Goal: Transaction & Acquisition: Book appointment/travel/reservation

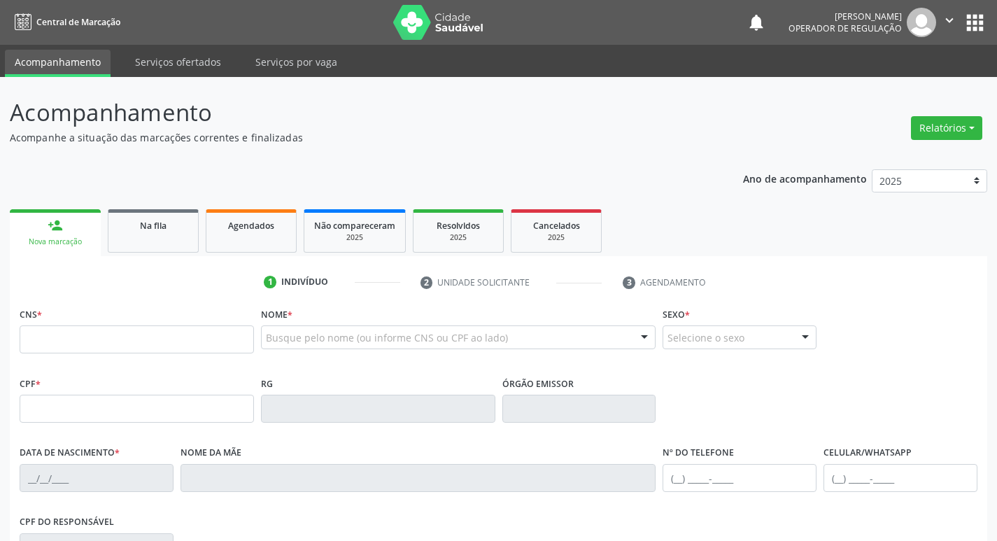
click at [73, 338] on input "text" at bounding box center [137, 339] width 234 height 28
type input "709 6066 1660 5372"
type input "[DATE]"
type input "[PERSON_NAME]"
type input "[PHONE_NUMBER]"
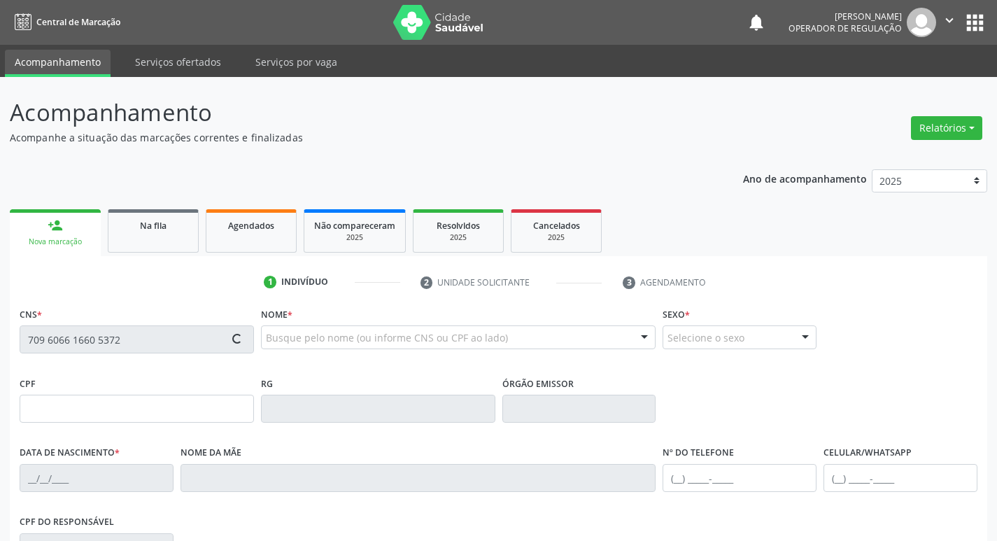
type input "865"
type input "016.206.604-07"
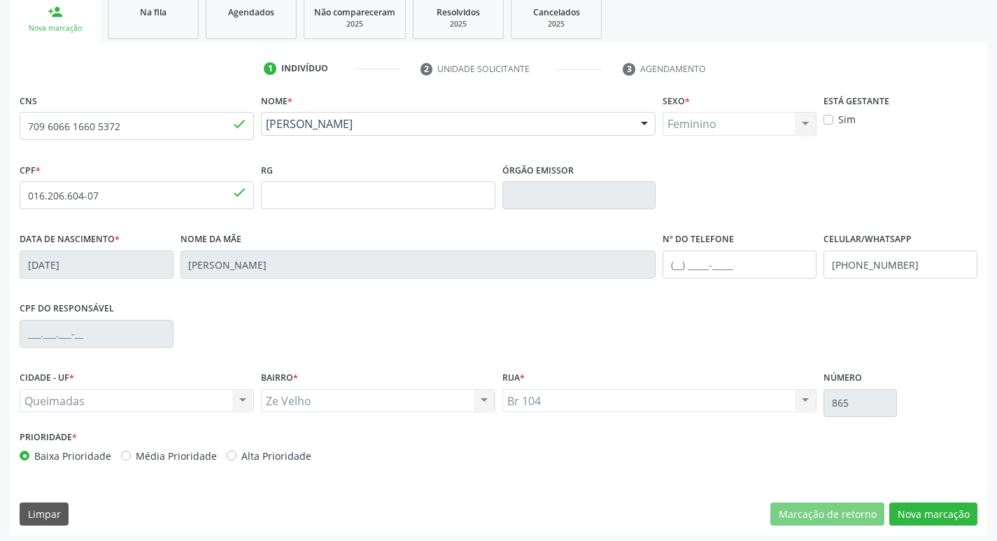
scroll to position [218, 0]
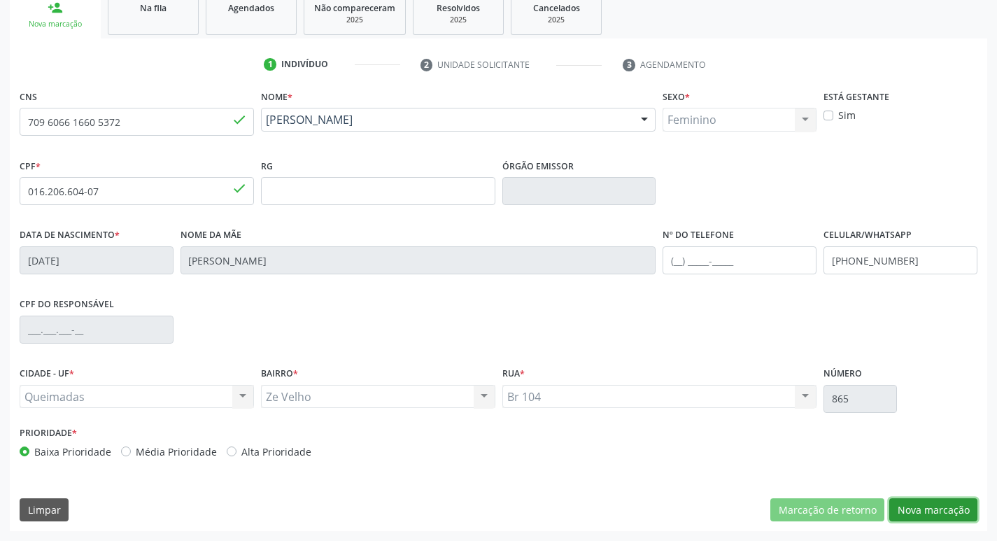
click at [920, 508] on button "Nova marcação" at bounding box center [933, 510] width 88 height 24
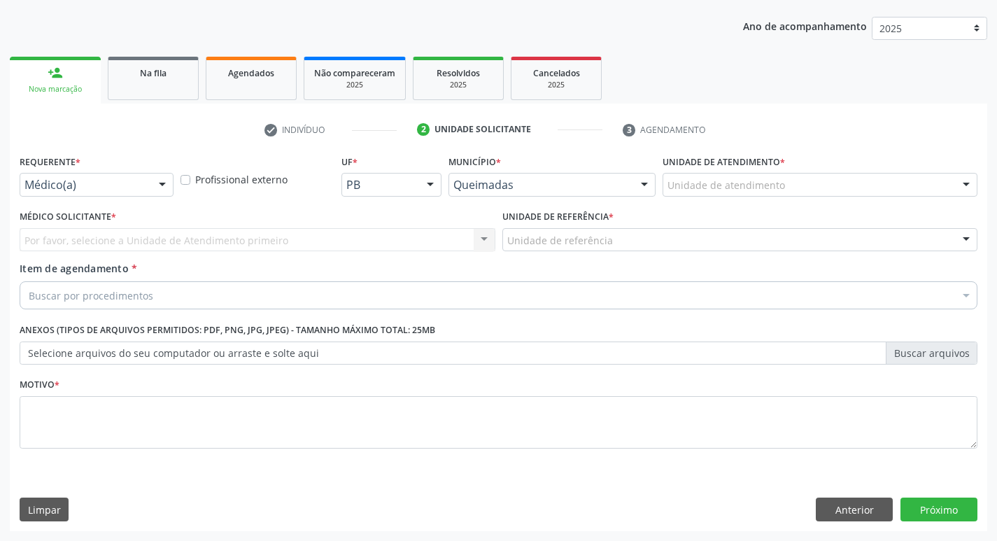
scroll to position [153, 0]
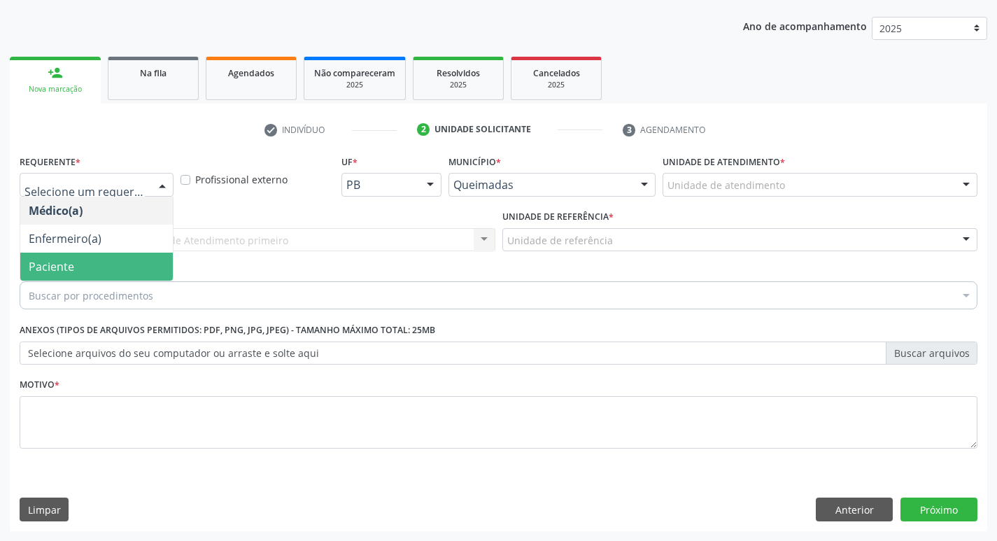
click at [63, 271] on span "Paciente" at bounding box center [51, 266] width 45 height 15
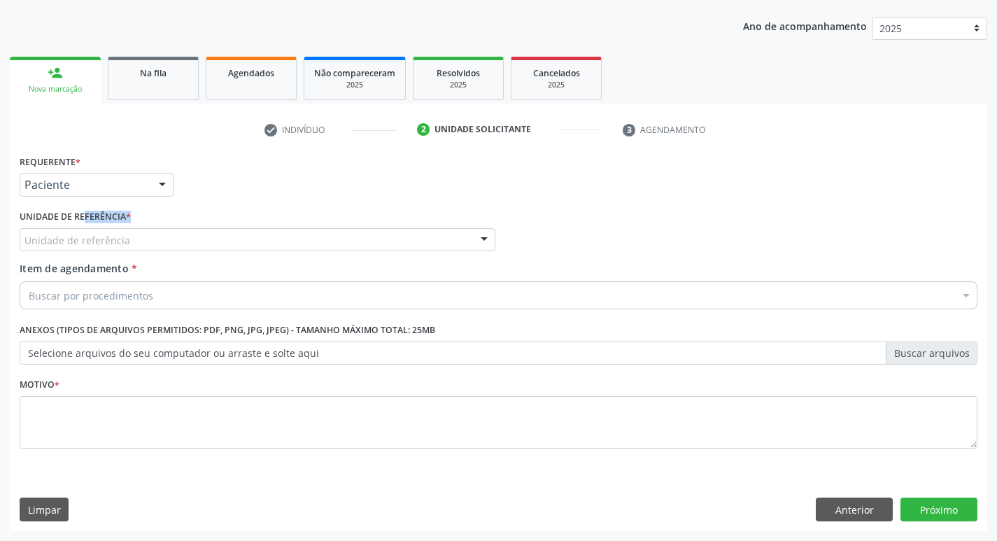
click at [78, 232] on div "Unidade de referência * Unidade de referência UBSF Ligeiro II UBSF Saulo Leal […" at bounding box center [258, 228] width 476 height 45
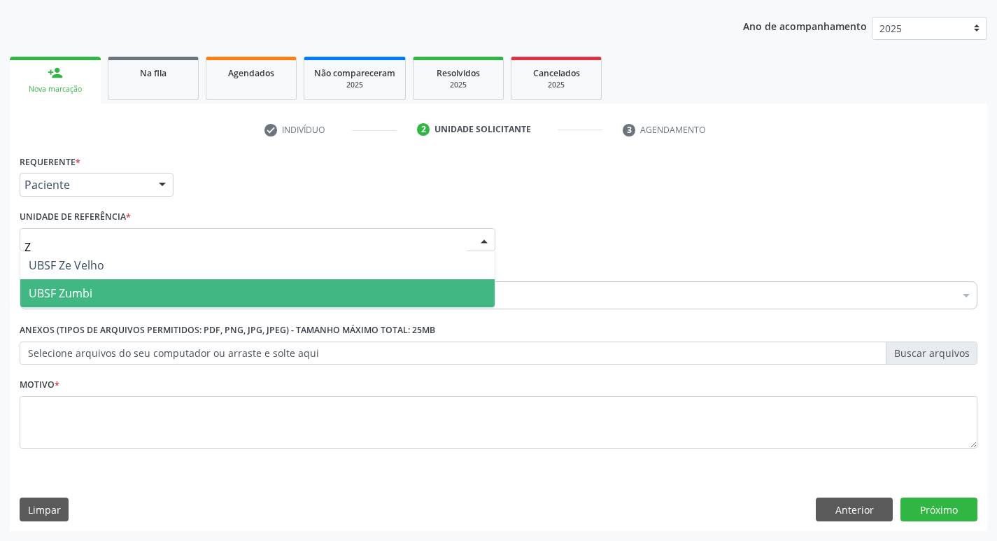
type input "ZE"
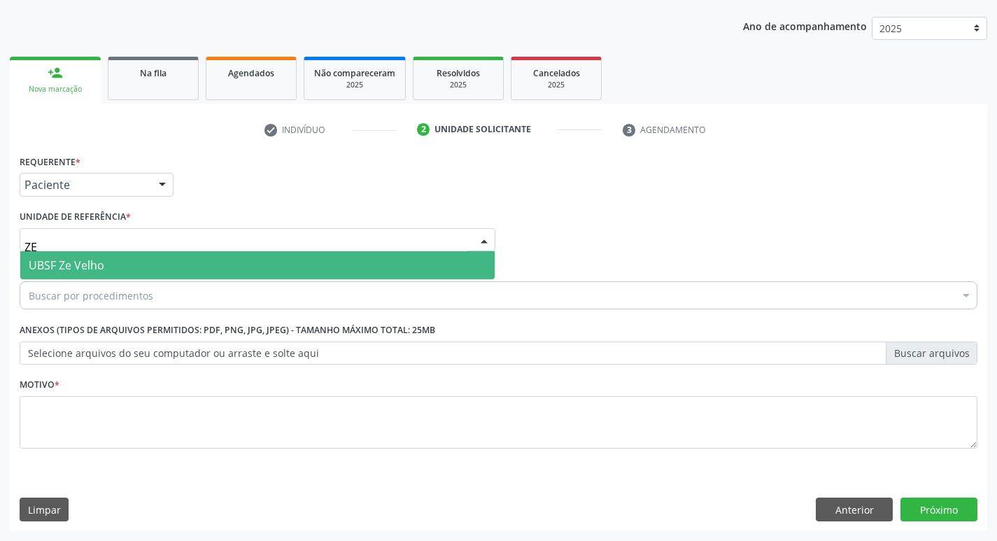
click at [123, 273] on span "UBSF Ze Velho" at bounding box center [257, 265] width 474 height 28
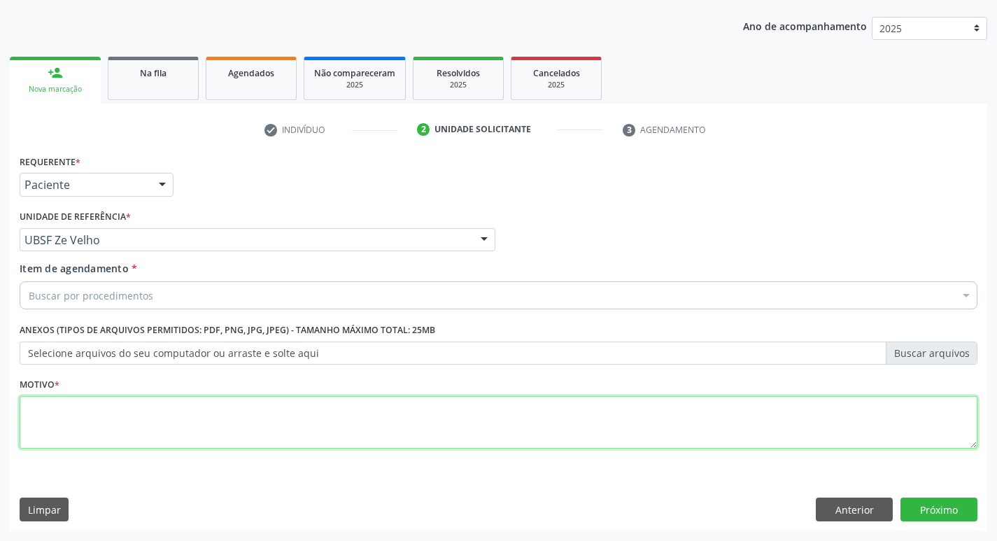
click at [83, 411] on textarea at bounding box center [499, 422] width 958 height 53
type textarea "AVALIACAO"
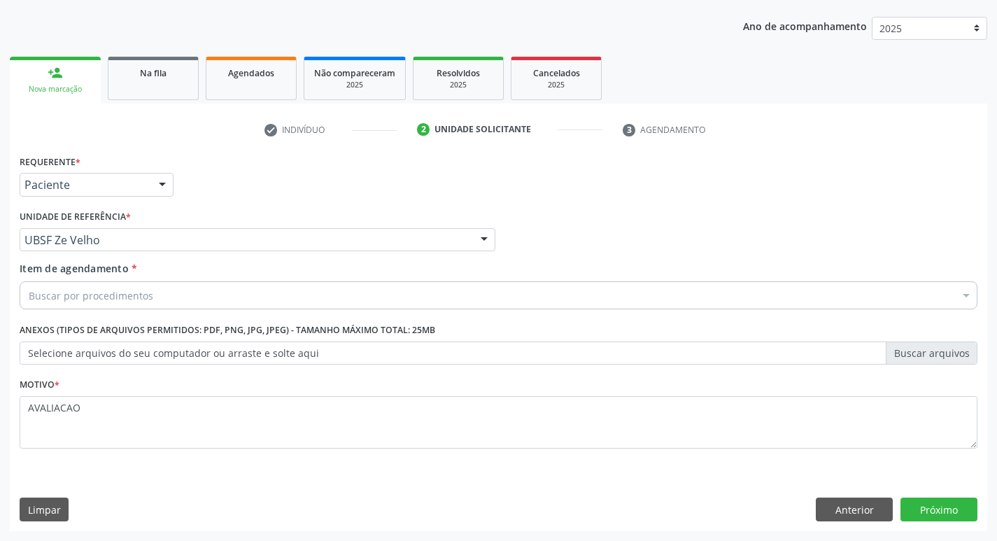
click at [174, 296] on div "Buscar por procedimentos" at bounding box center [499, 295] width 958 height 28
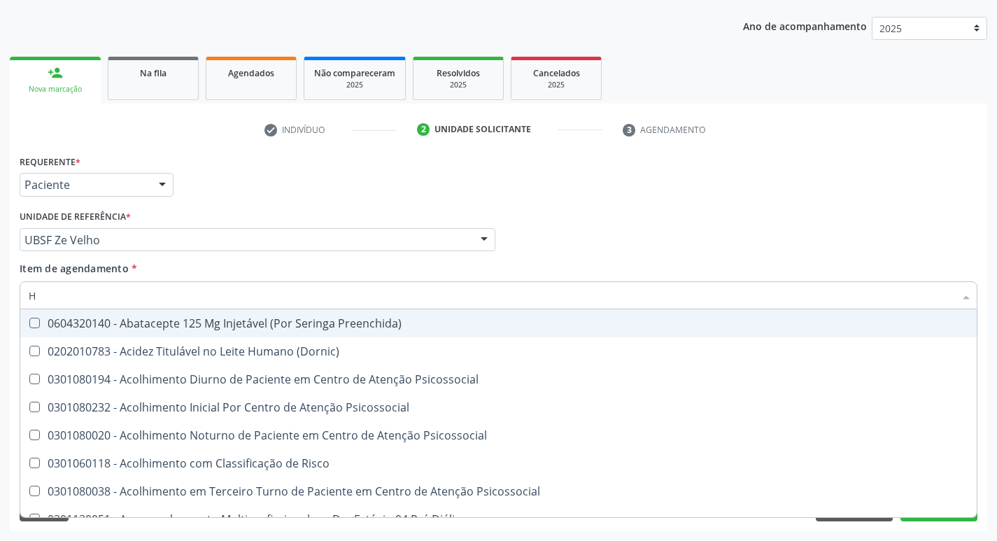
type input "HEMOGR"
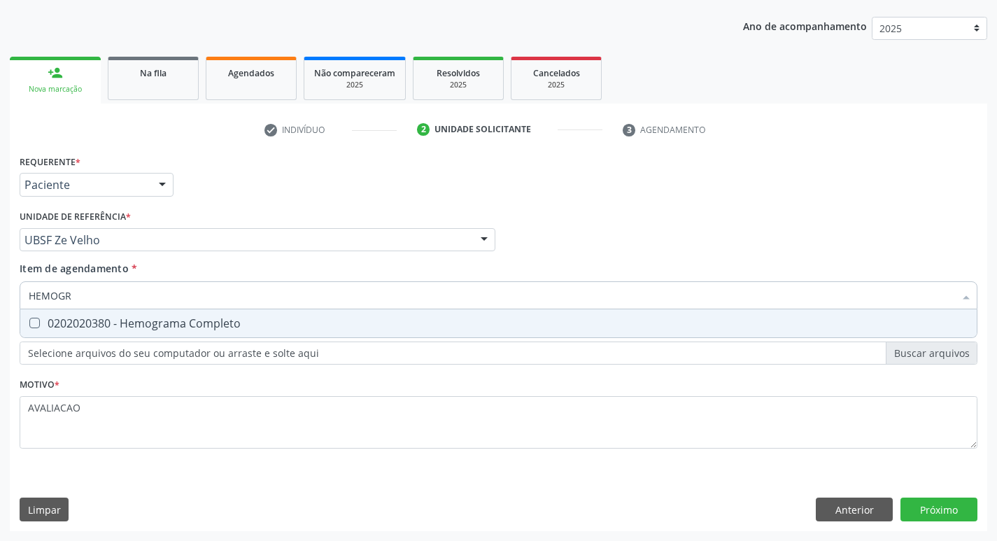
click at [190, 324] on div "0202020380 - Hemograma Completo" at bounding box center [499, 323] width 940 height 11
checkbox Completo "true"
type input "HEMOG"
checkbox Completo "false"
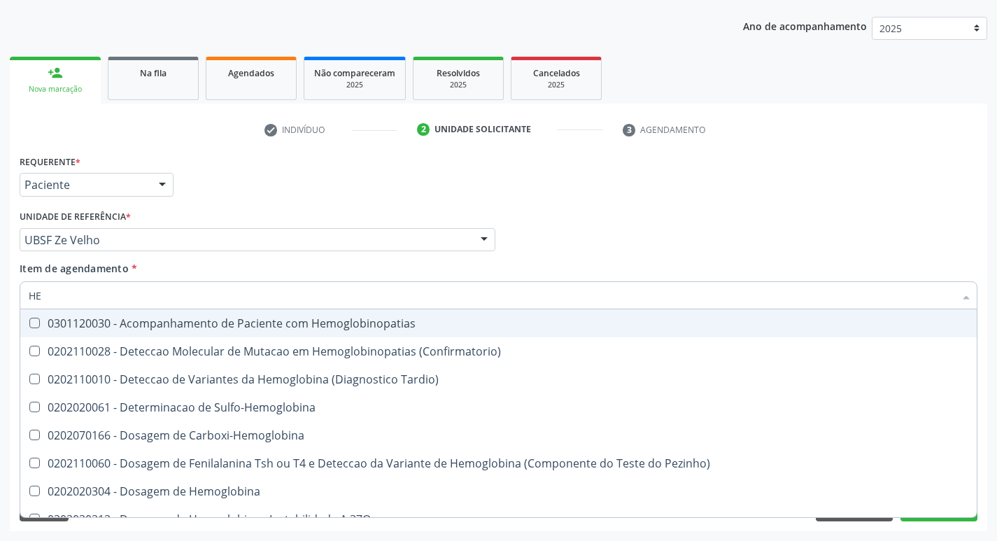
type input "H"
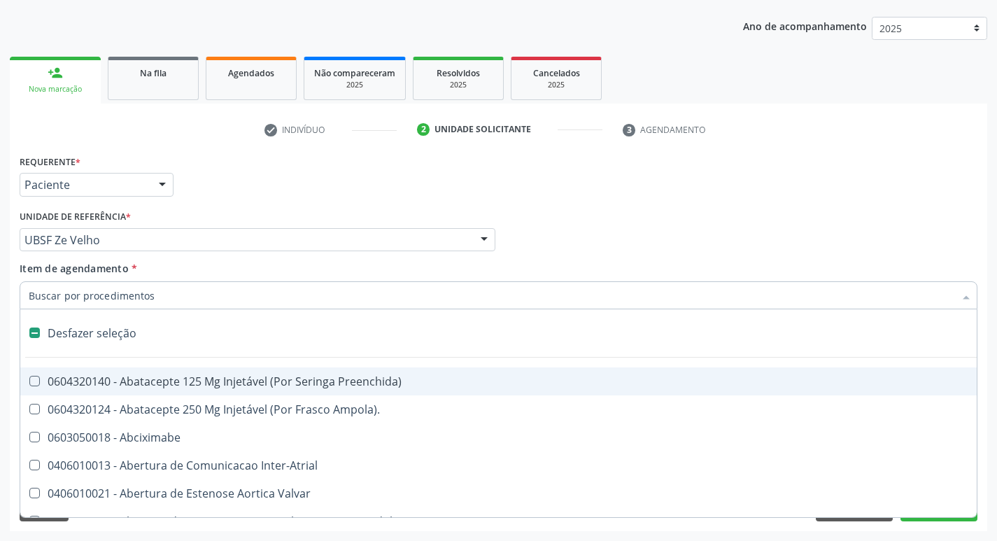
checkbox Capsula\) "false"
type input "G"
checkbox Persistente "true"
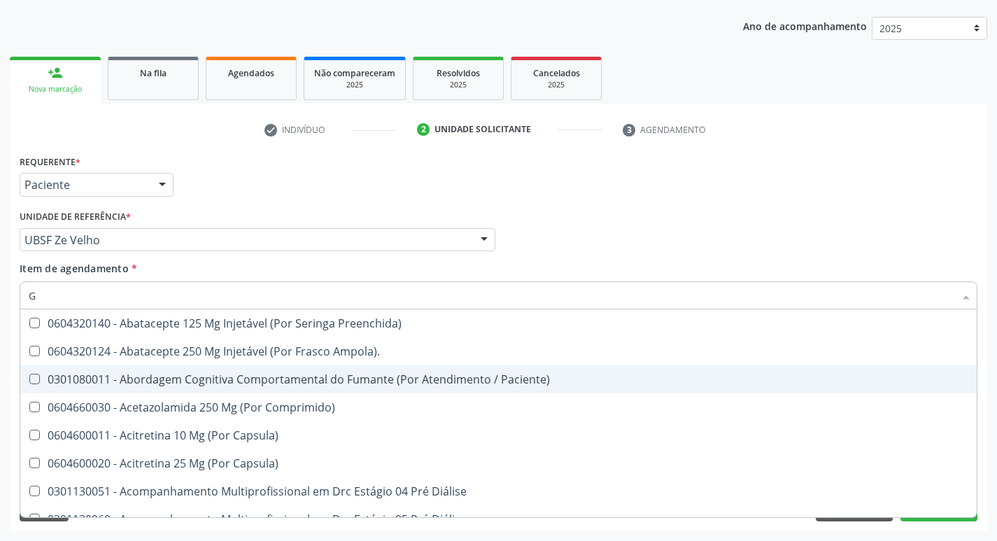
type input "GLICOSE"
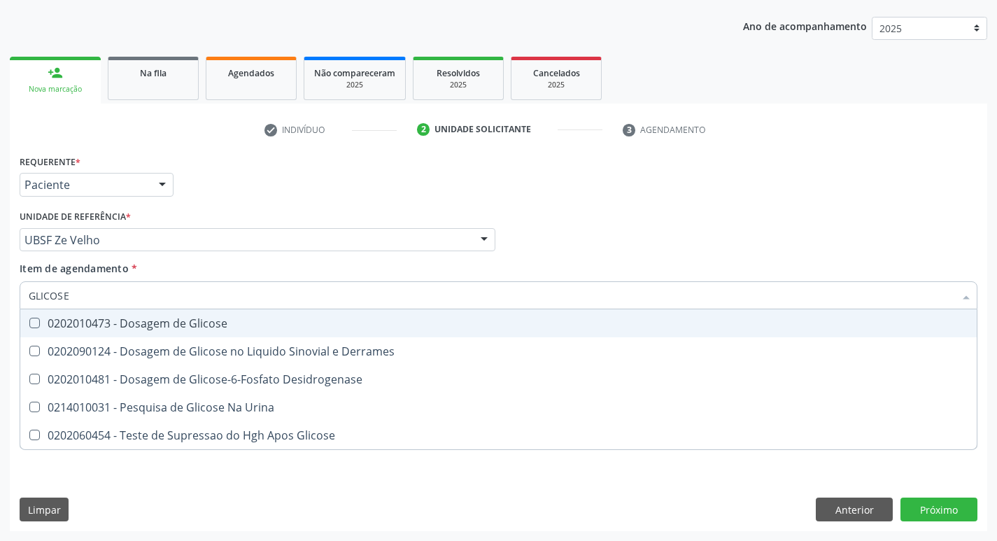
click at [181, 321] on div "0202010473 - Dosagem de Glicose" at bounding box center [499, 323] width 940 height 11
checkbox Glicose "true"
type input "GLICOS"
checkbox Glicose "false"
checkbox Derrames "true"
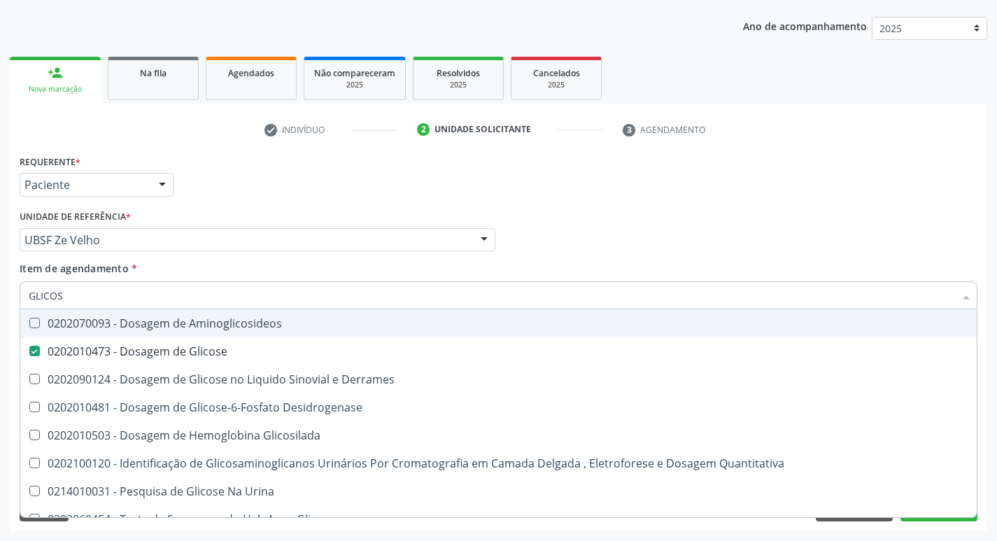
type input "GLICO"
checkbox Glicose "false"
checkbox Derrames "true"
type input "G"
checkbox Derrames "false"
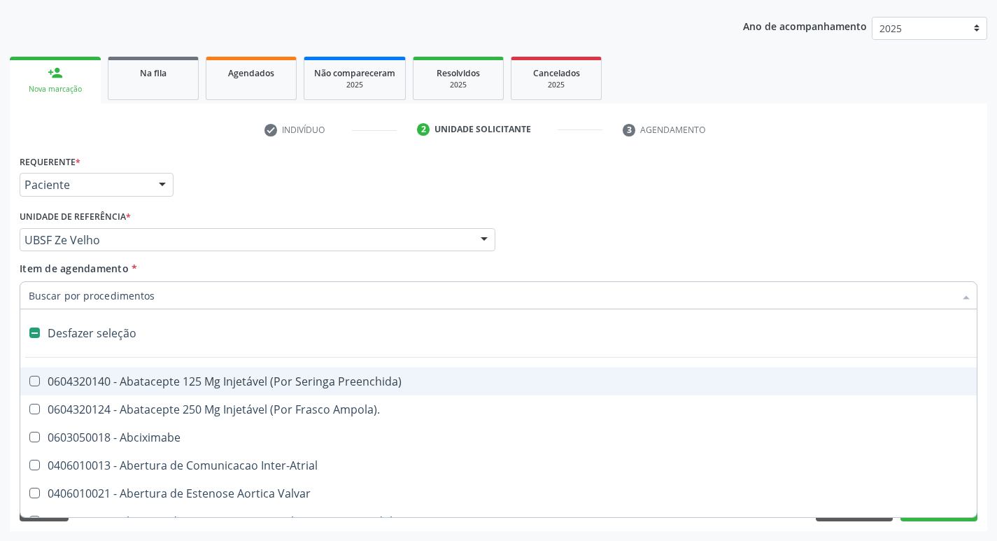
type input "H"
checkbox Convencional\) "true"
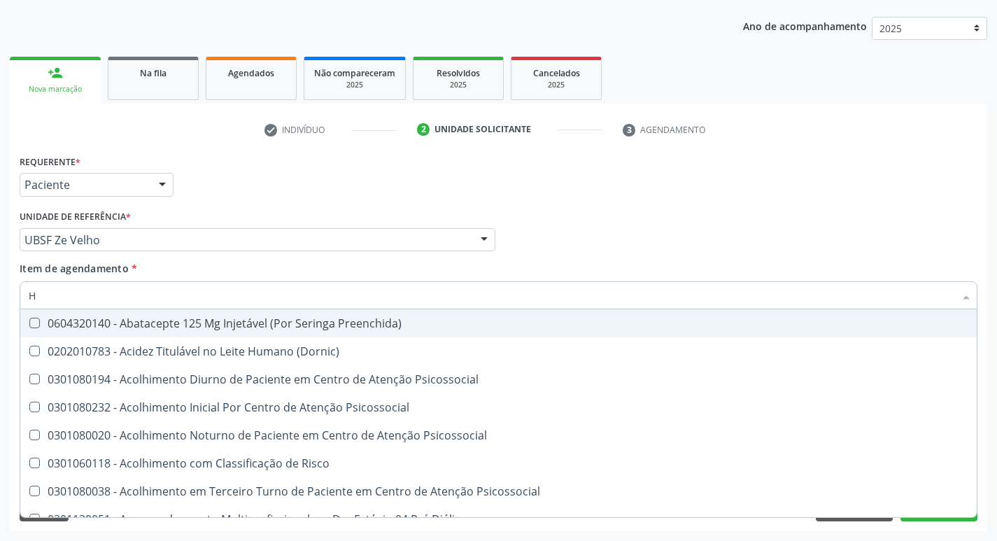
type input "HEMOGLOBINA G"
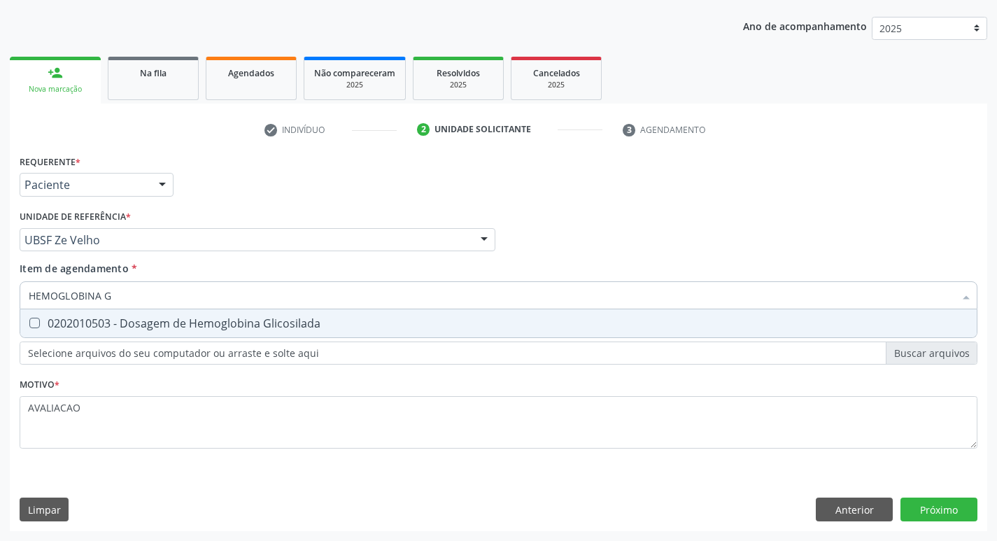
click at [206, 326] on div "0202010503 - Dosagem de Hemoglobina Glicosilada" at bounding box center [499, 323] width 940 height 11
checkbox Glicosilada "true"
type input "HEMOGLOBINA"
checkbox Glicosilada "false"
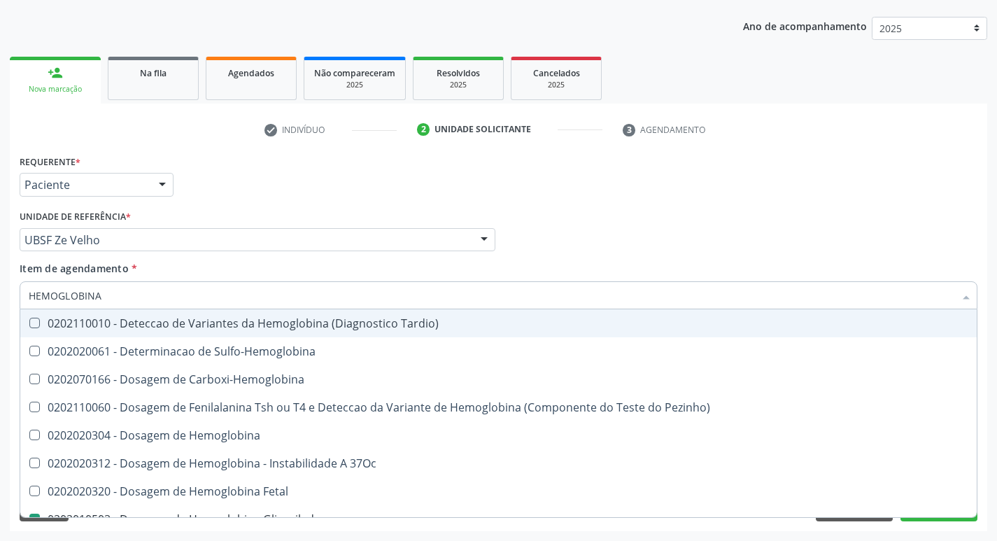
type input "HEMOGLOBIN"
checkbox Glicosilada "false"
checkbox Hemoglobina "true"
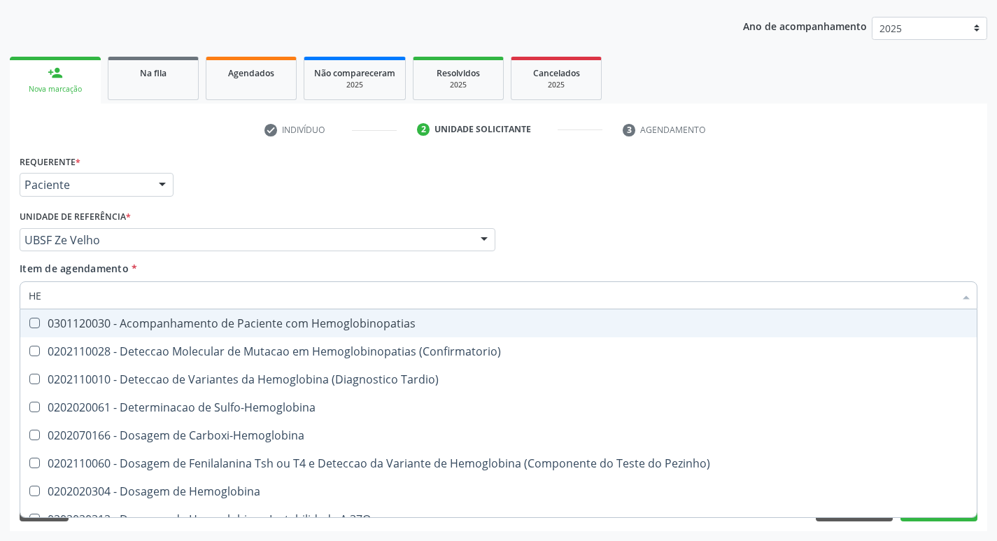
type input "H"
checkbox Glicosilada "false"
checkbox Completo "false"
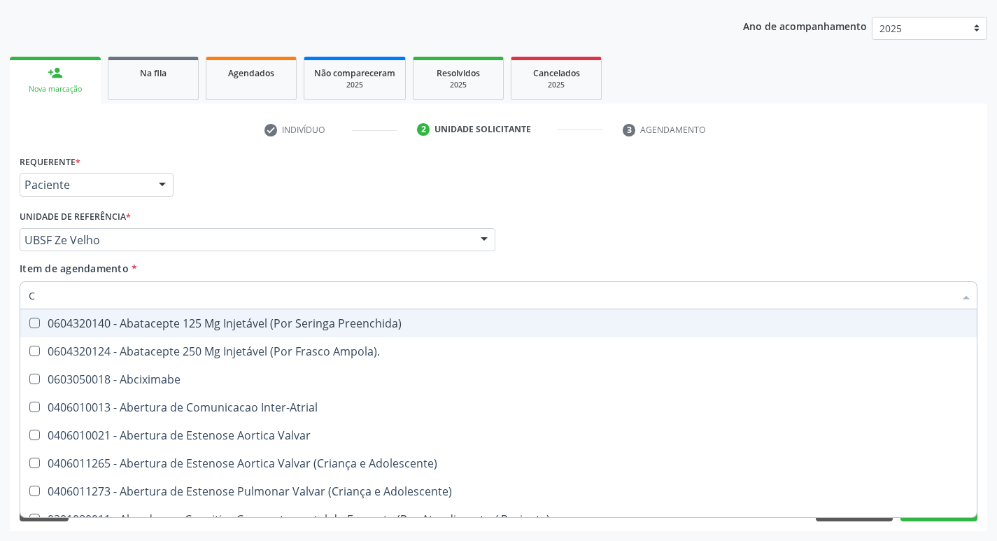
type input "CO"
checkbox Comprimido\) "true"
checkbox Transcutanea "true"
checkbox Osseo "true"
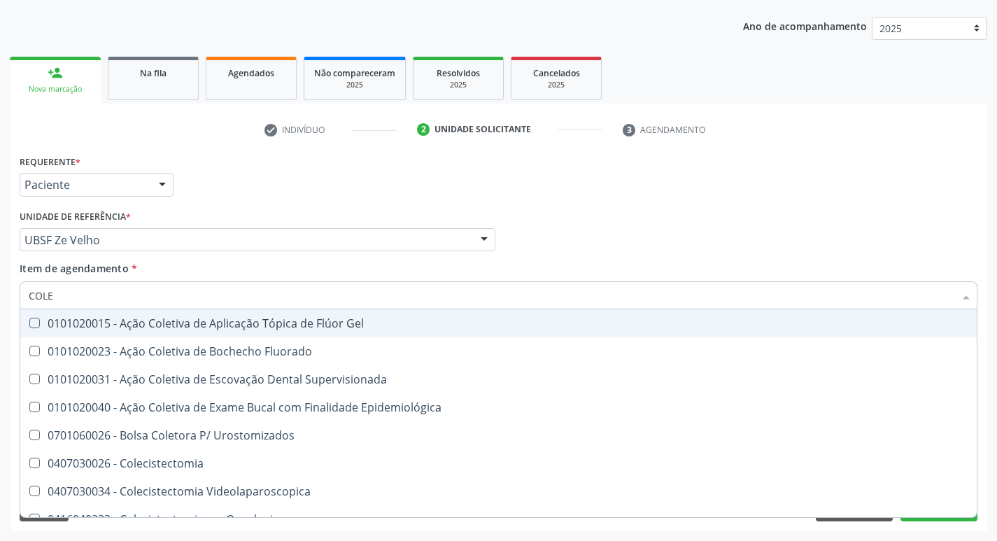
type input "COLES"
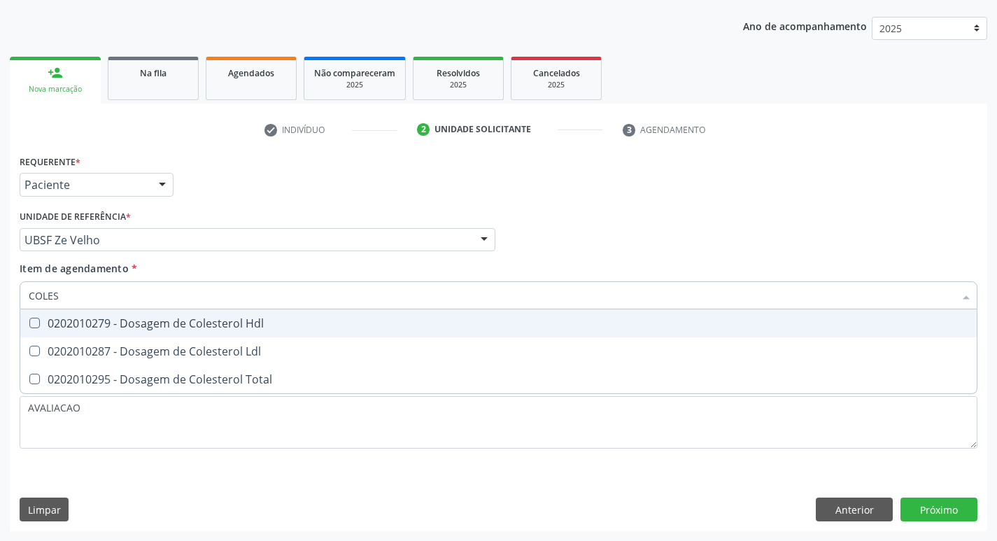
click at [214, 334] on span "0202010279 - Dosagem de Colesterol Hdl" at bounding box center [498, 323] width 956 height 28
checkbox Hdl "true"
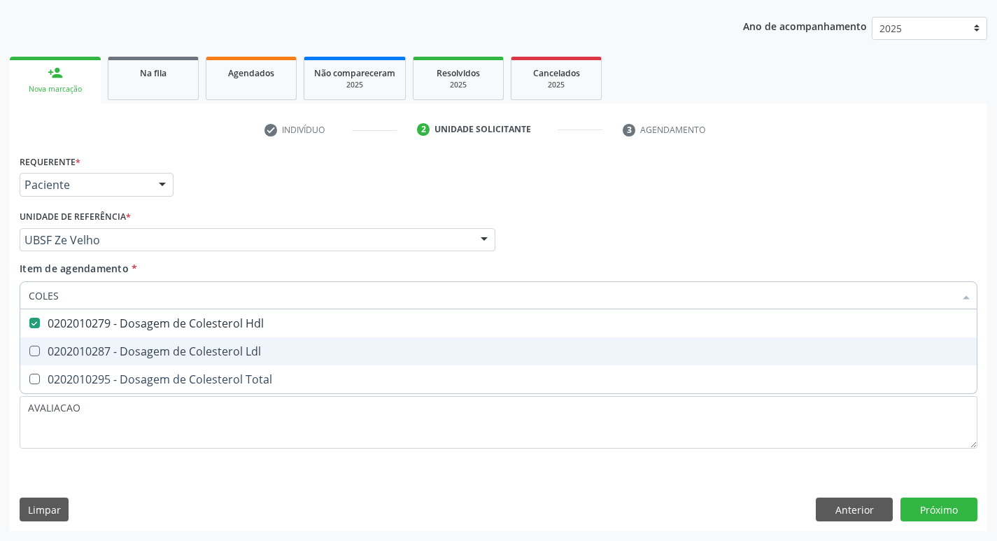
click at [217, 351] on div "0202010287 - Dosagem de Colesterol Ldl" at bounding box center [499, 351] width 940 height 11
checkbox Ldl "true"
type input "COLE"
checkbox Hdl "false"
checkbox Ldl "false"
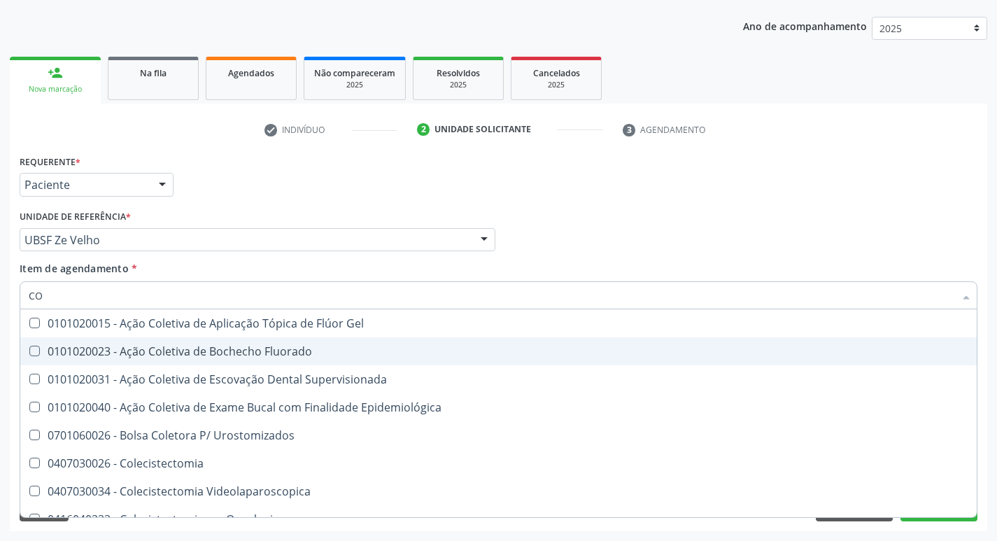
type input "C"
checkbox Hdl "false"
checkbox Ldl "false"
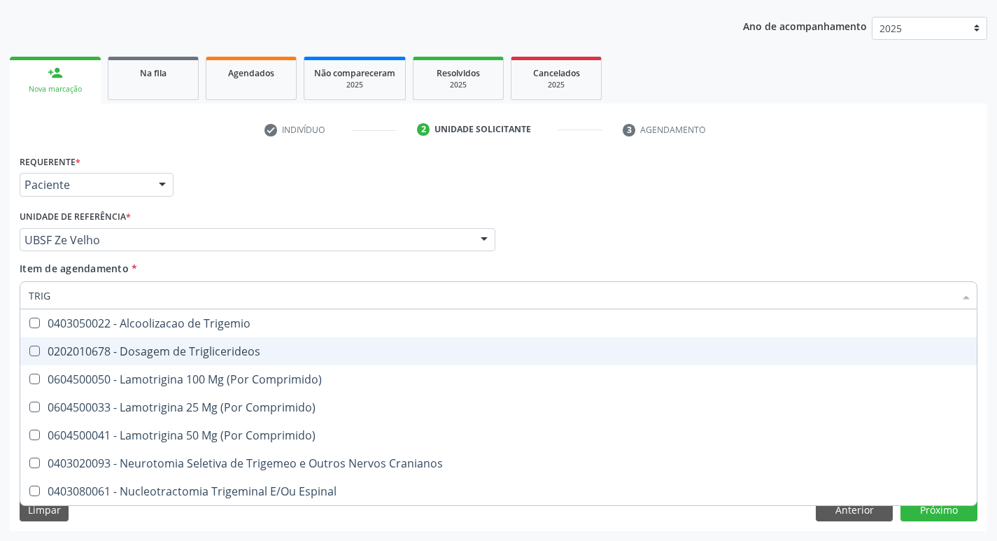
type input "TRIGL"
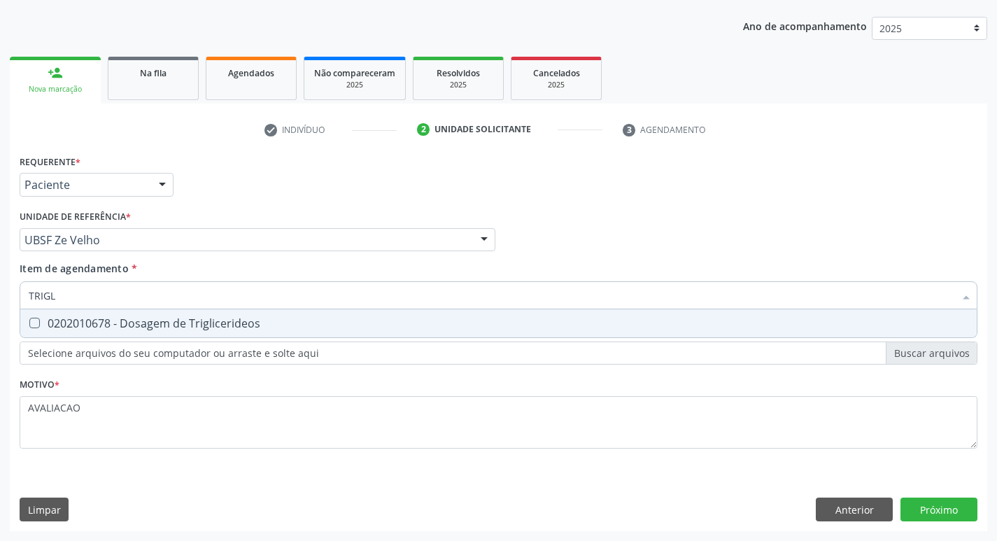
click at [217, 327] on div "0202010678 - Dosagem de Triglicerideos" at bounding box center [499, 323] width 940 height 11
checkbox Triglicerideos "true"
type input "TRIG"
checkbox Triglicerideos "false"
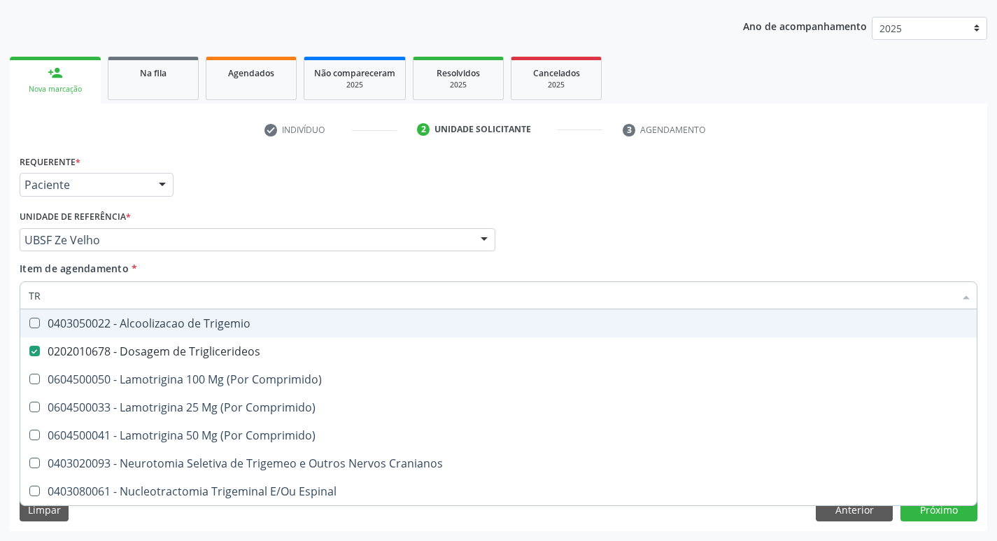
type input "T"
checkbox Triglicerideos "false"
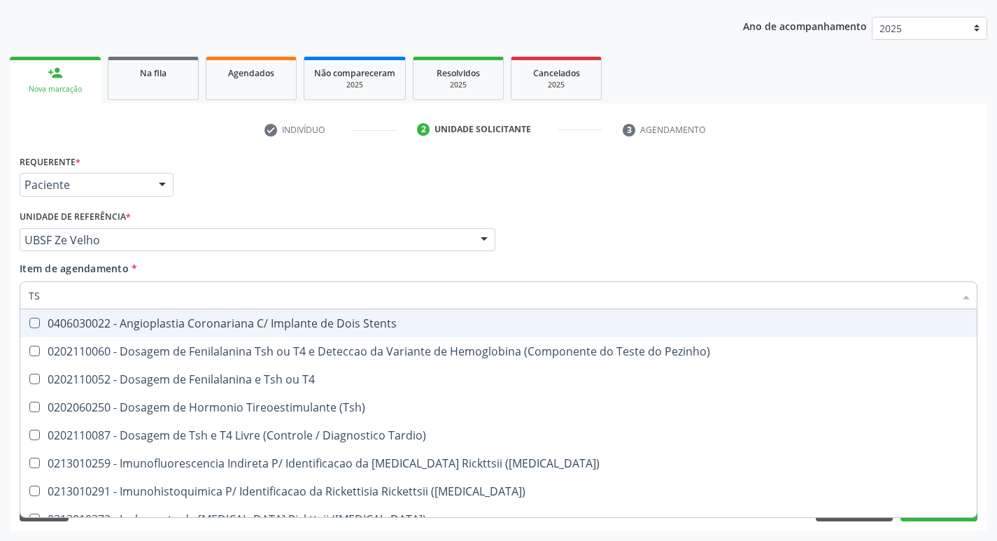
type input "TSH"
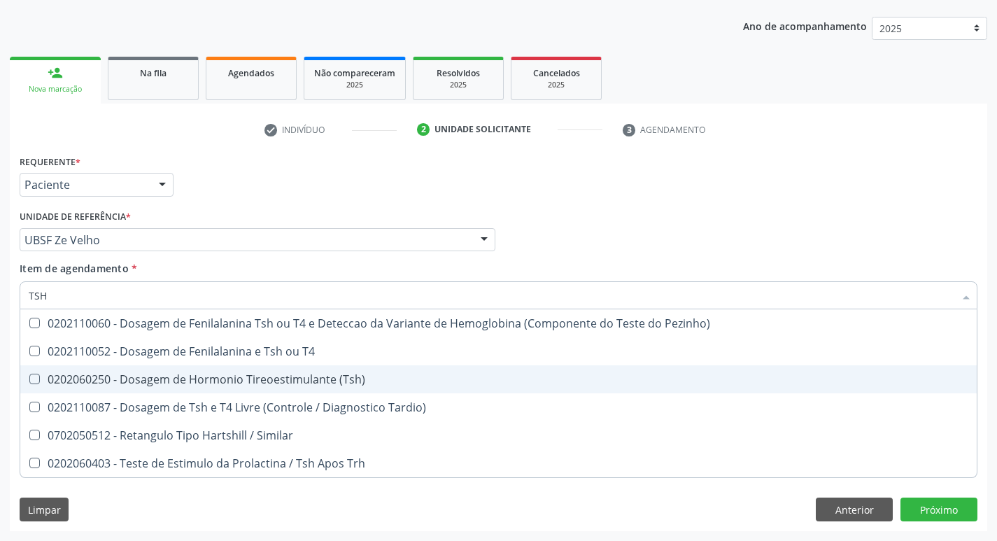
click at [307, 376] on div "0202060250 - Dosagem de Hormonio Tireoestimulante (Tsh)" at bounding box center [499, 379] width 940 height 11
checkbox \(Tsh\) "true"
type input "TS"
checkbox \(Tsh\) "false"
checkbox Tardio\) "true"
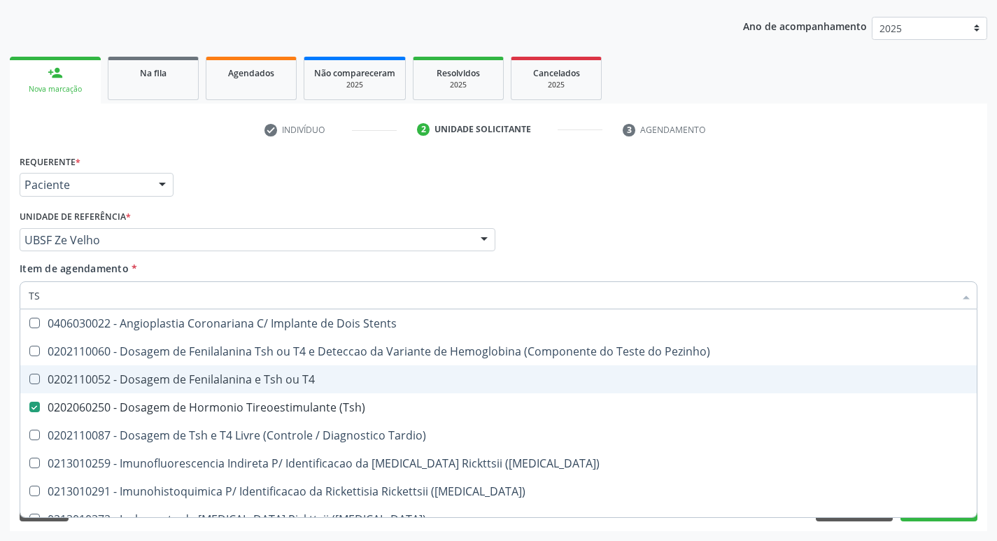
type input "T"
checkbox \(Tsh\) "false"
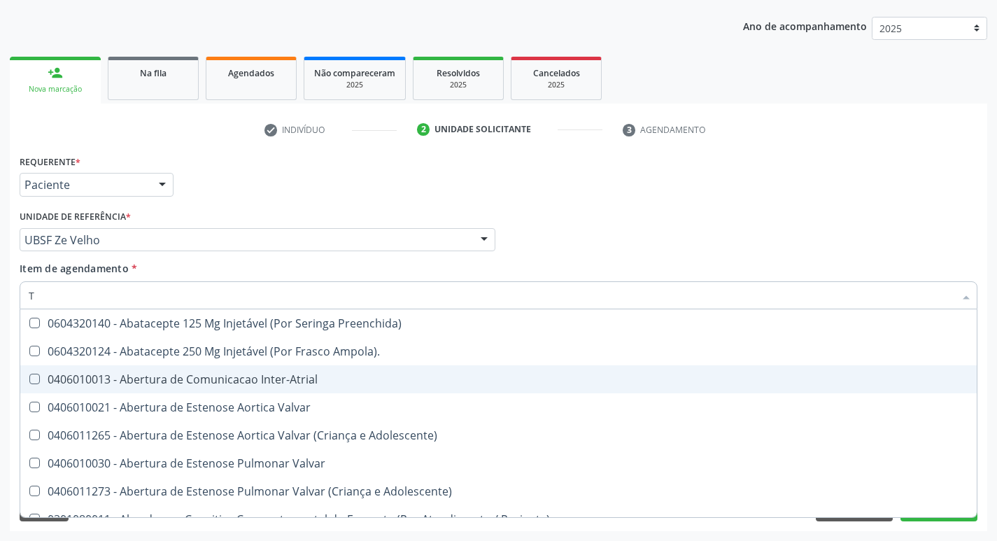
type input "T4"
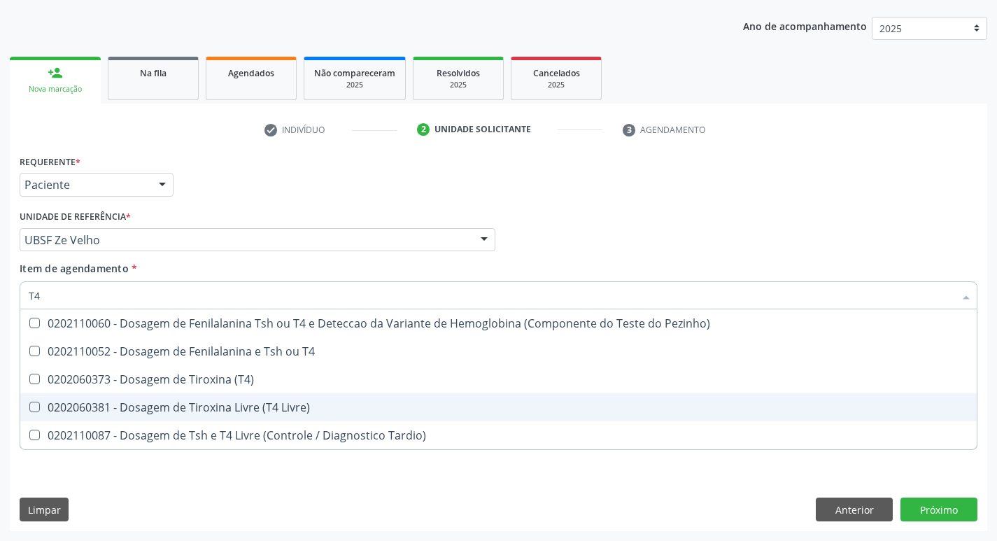
click at [306, 402] on div "0202060381 - Dosagem de Tiroxina Livre (T4 Livre)" at bounding box center [499, 407] width 940 height 11
checkbox Livre\) "true"
type input "T"
checkbox Livre\) "false"
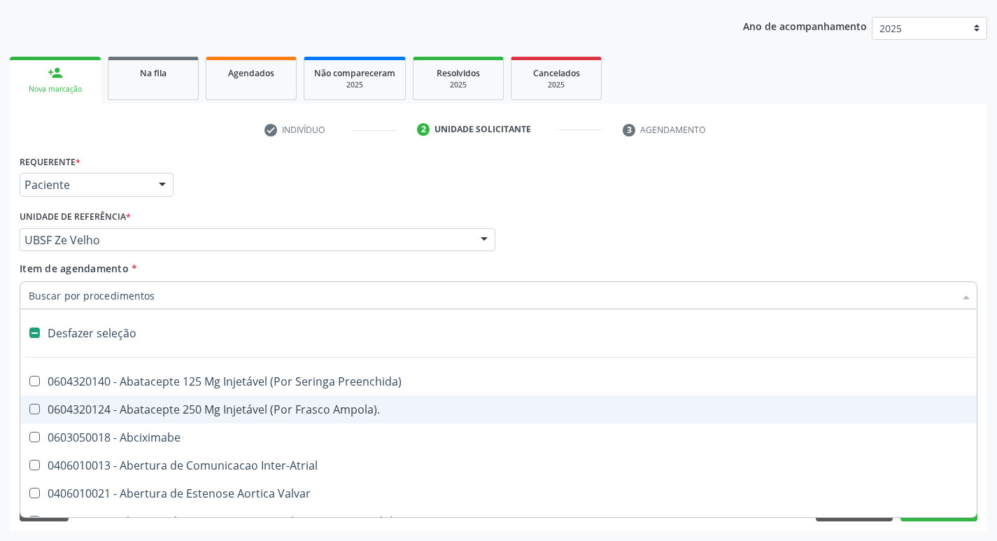
type input "U"
checkbox Coledocoplastia "true"
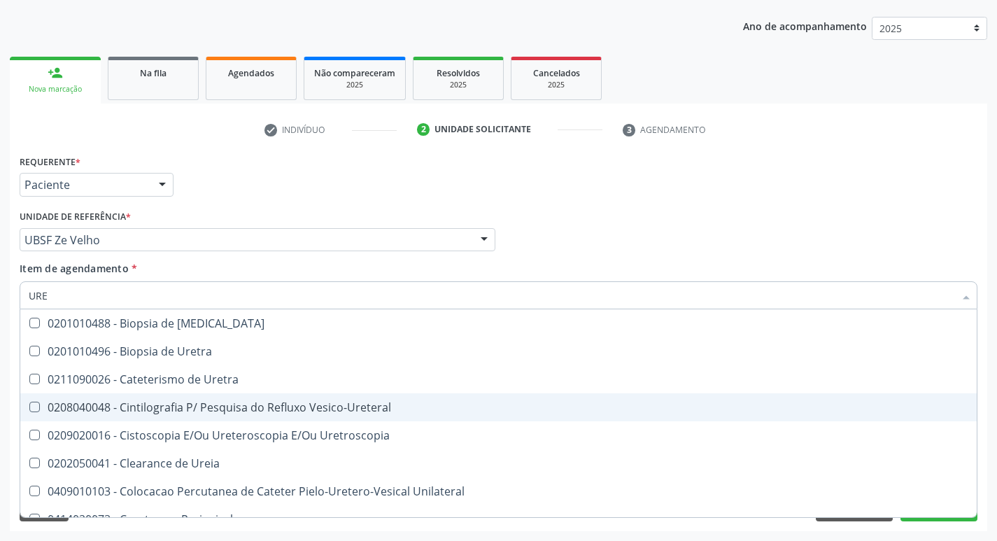
type input "UREI"
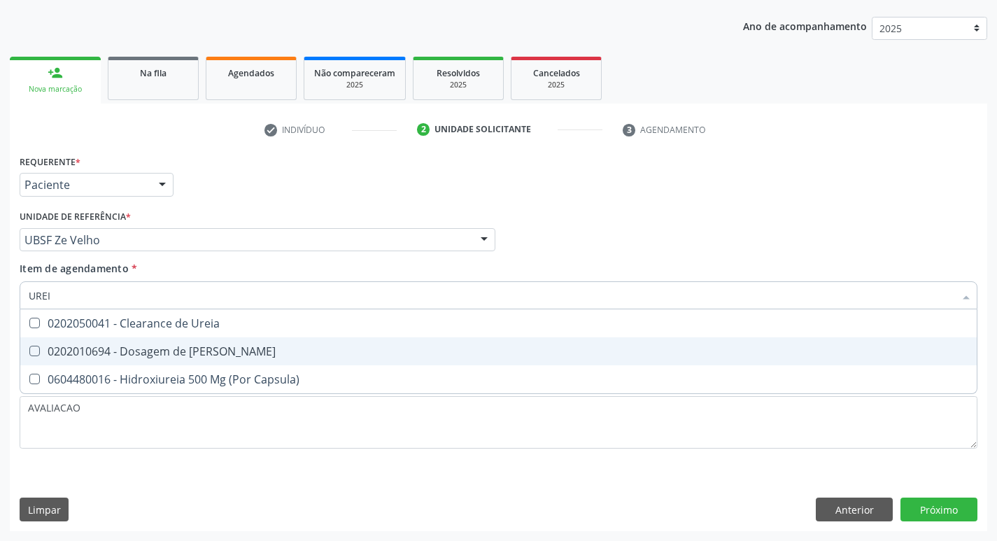
click at [195, 346] on div "0202010694 - Dosagem de [PERSON_NAME]" at bounding box center [499, 351] width 940 height 11
checkbox Ureia "true"
type input "URE"
checkbox Ureia "false"
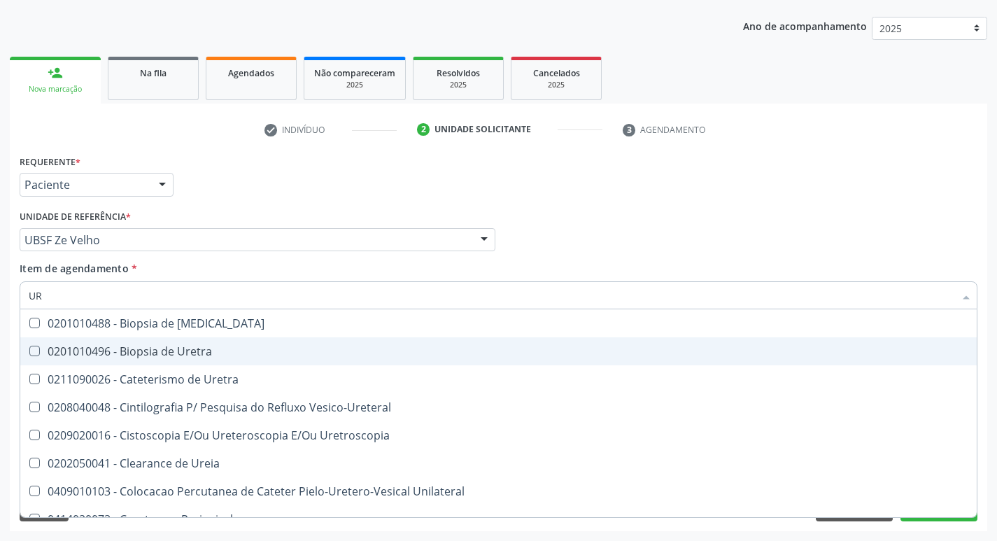
type input "U"
checkbox Ureia "false"
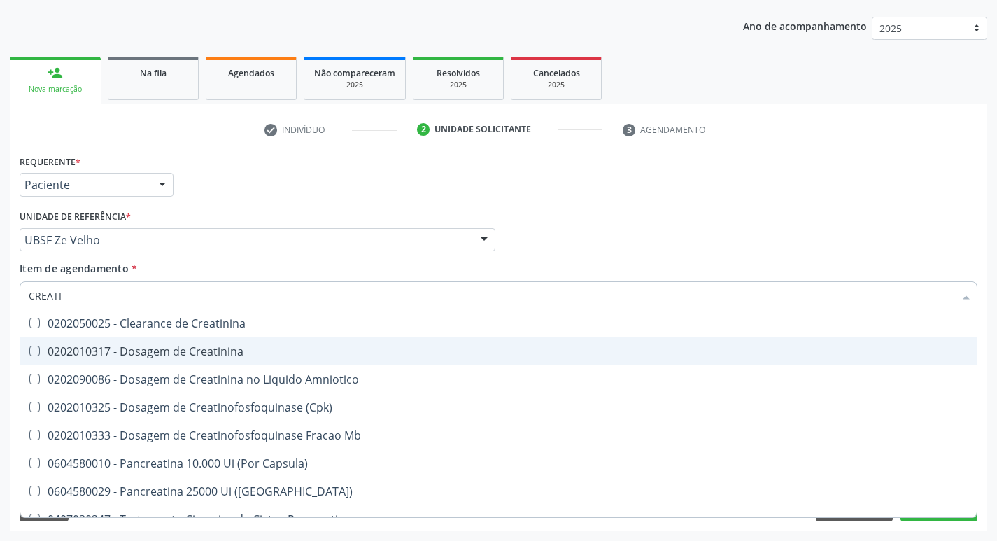
type input "CREATIN"
click at [202, 348] on div "0202010317 - Dosagem de Creatinina" at bounding box center [499, 351] width 940 height 11
checkbox Creatinina "true"
type input "CRE"
checkbox Creatinina "false"
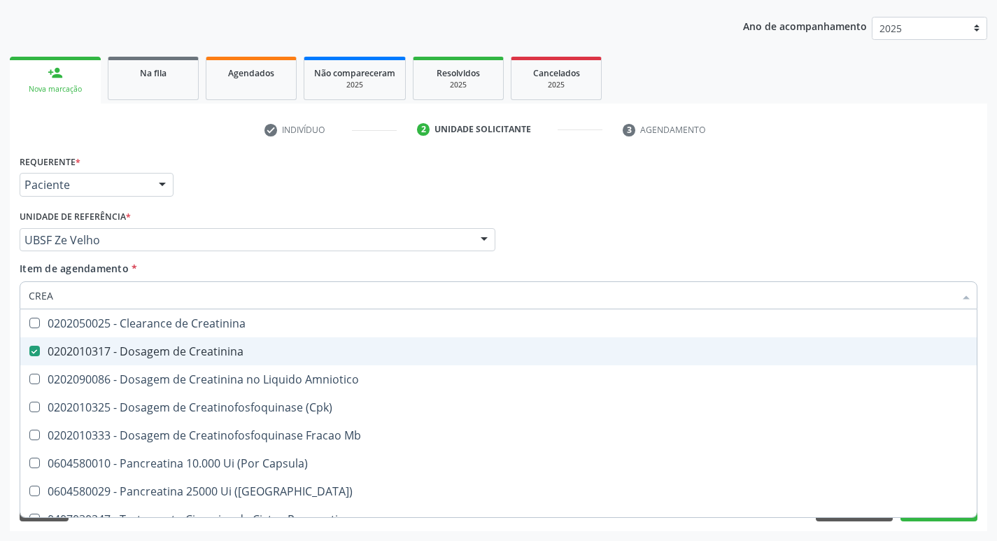
checkbox Amniotico "false"
checkbox Mb "false"
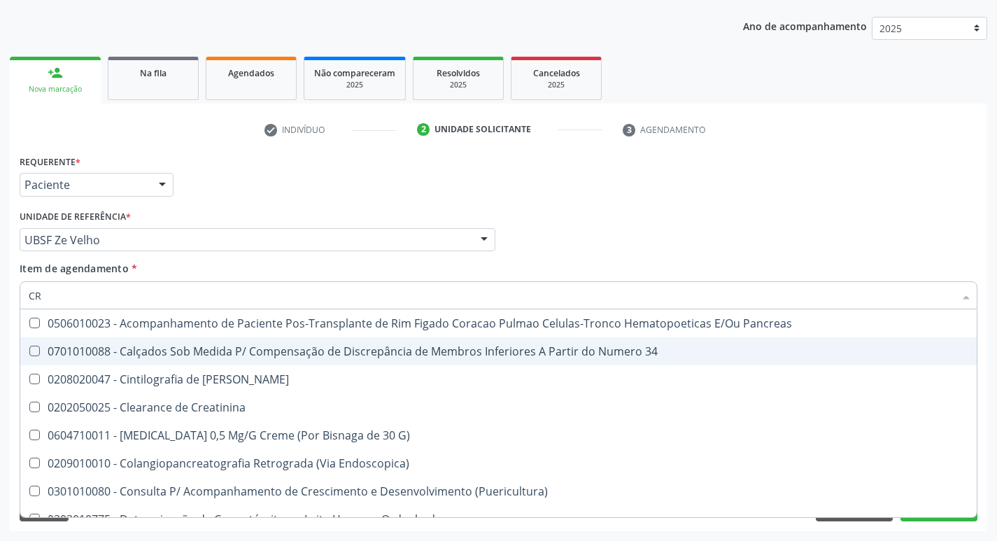
type input "C"
checkbox Creatinina "false"
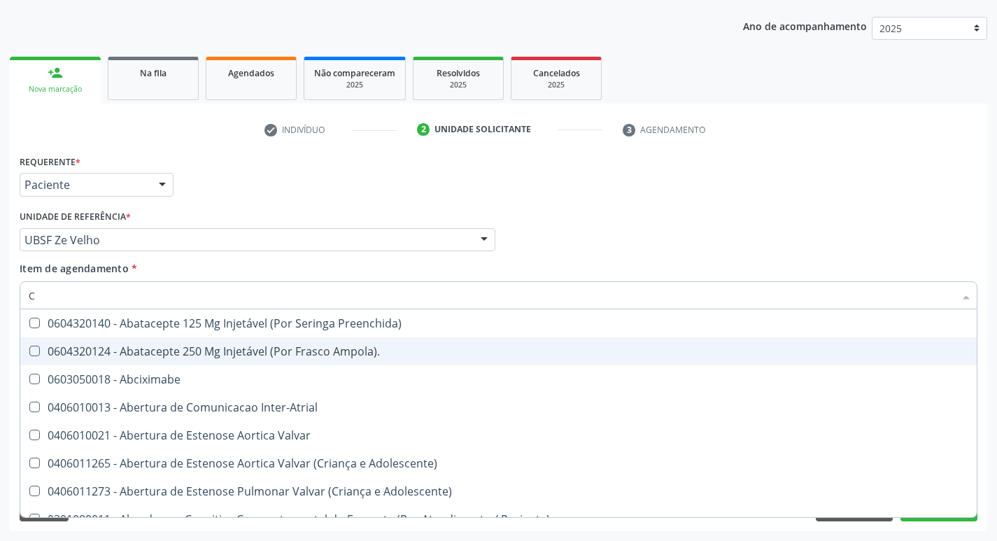
type input "CR"
checkbox Comprimido\) "true"
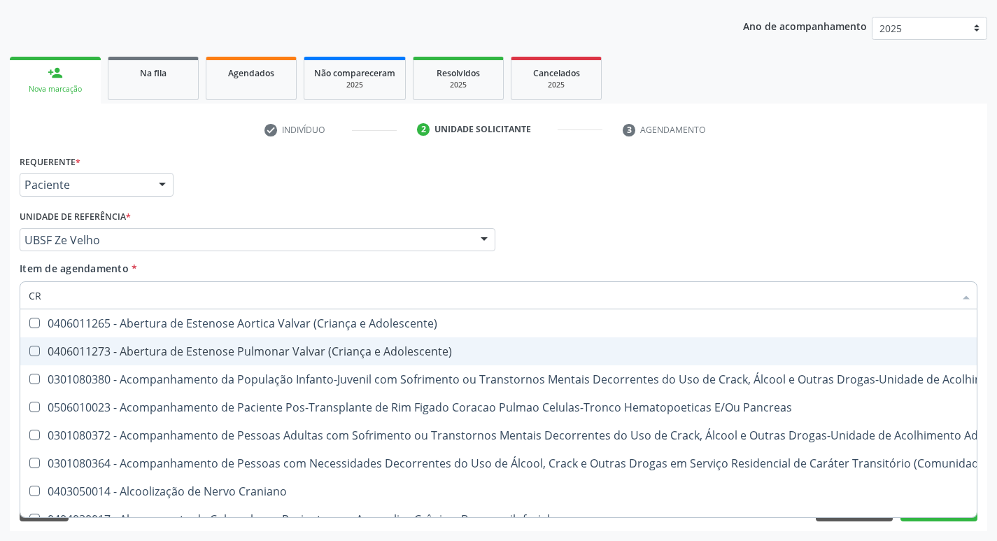
type input "CRE"
checkbox Crâniofacial "true"
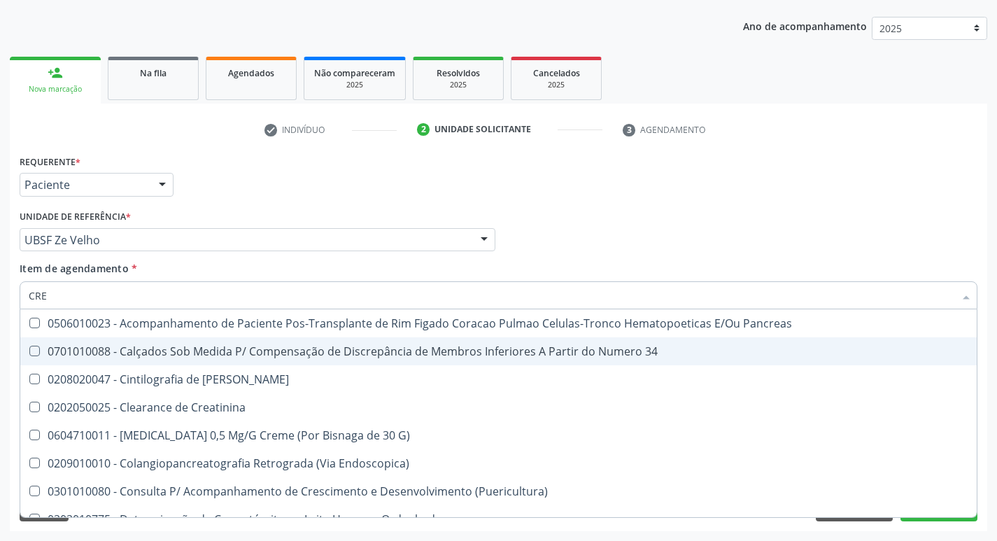
type input "CREA"
checkbox G\) "true"
checkbox Creatinina "false"
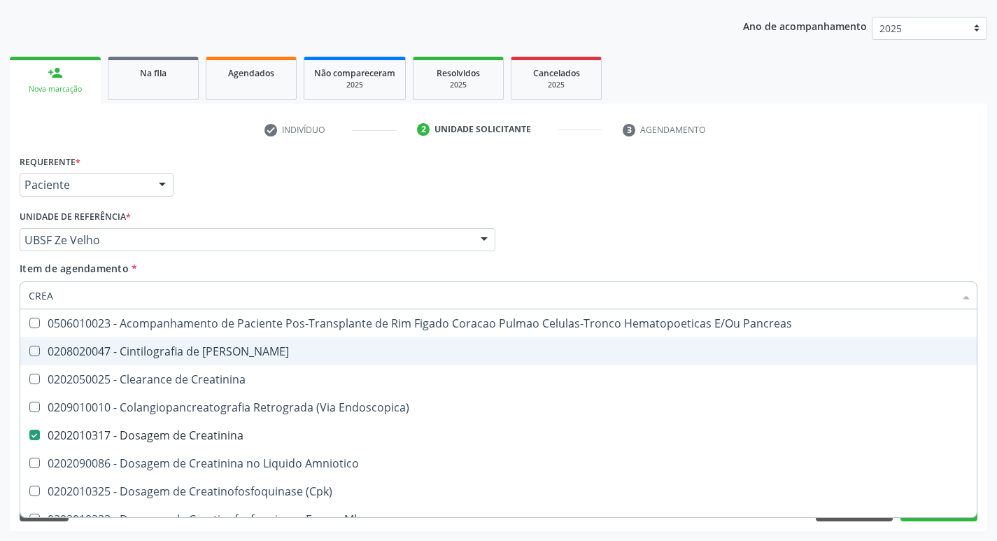
type input "CREAT"
checkbox Creatinina "true"
checkbox Creatinina "false"
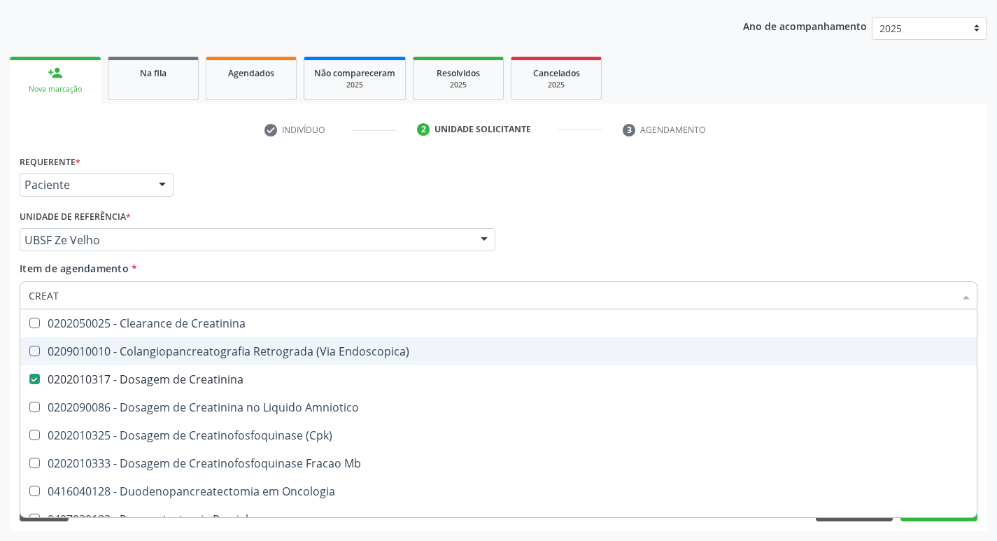
type input "CREATI"
checkbox Endoscopica\) "true"
checkbox Creatinina "false"
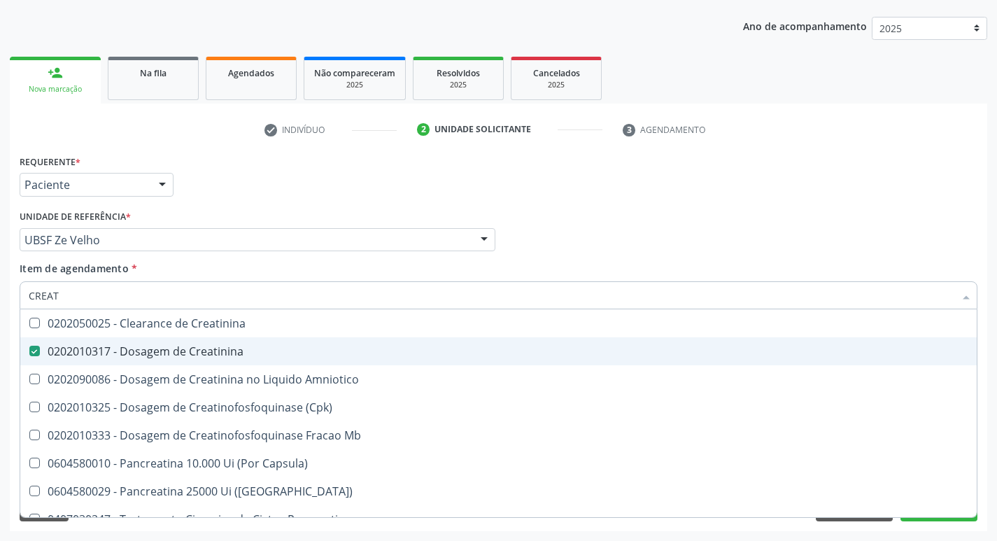
type input "CREA"
checkbox Creatinina "false"
checkbox Amniotico "false"
checkbox Mb "true"
type input "C"
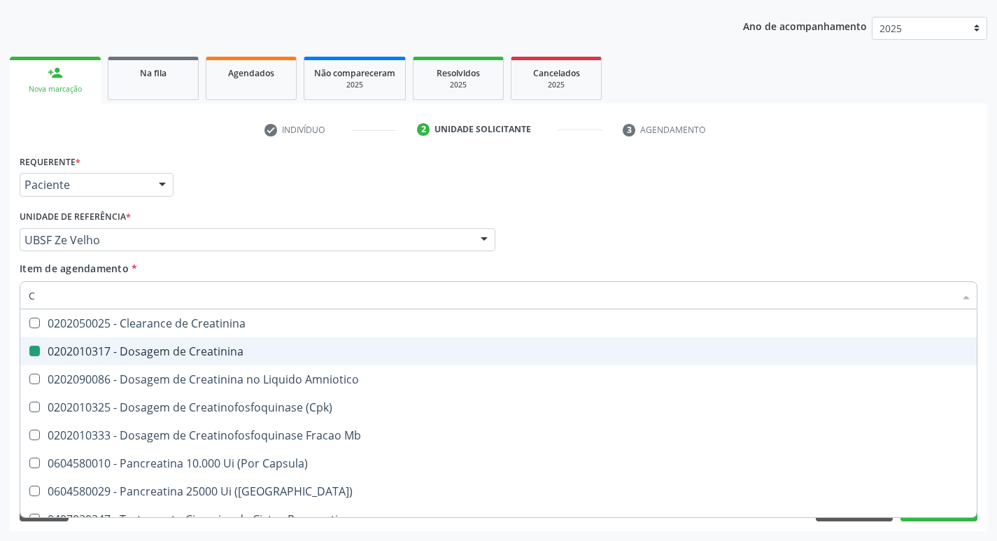
checkbox Mb "false"
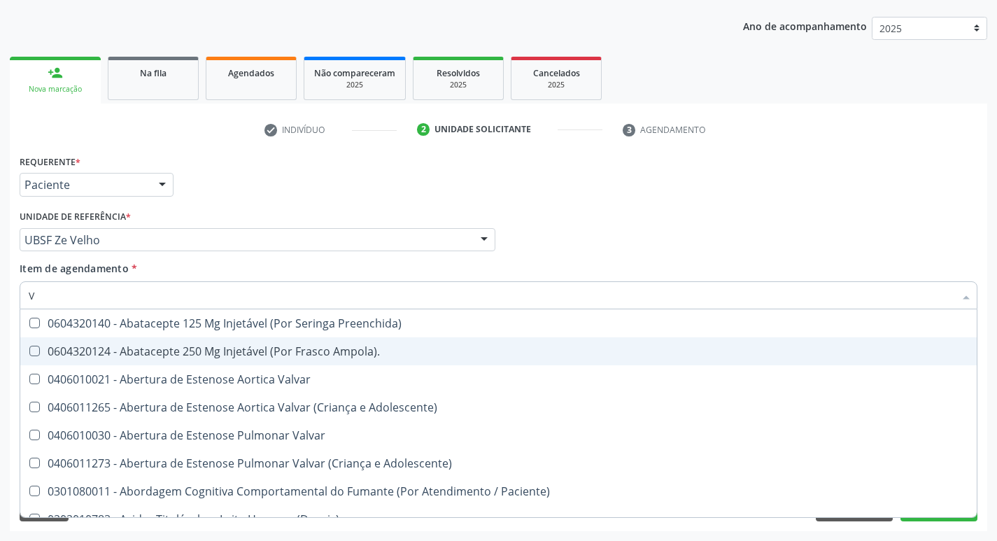
type input "VI"
checkbox Livre\) "false"
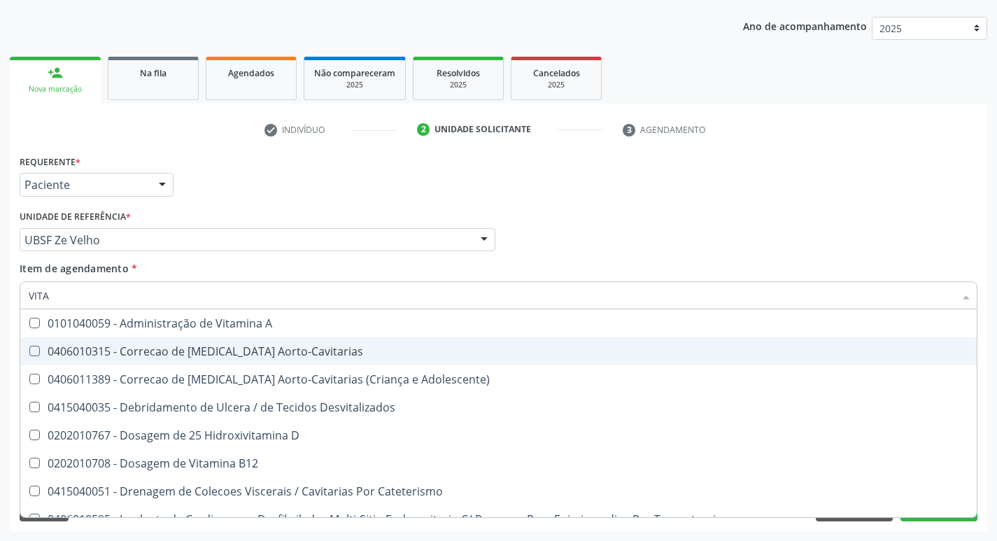
type input "VITAM"
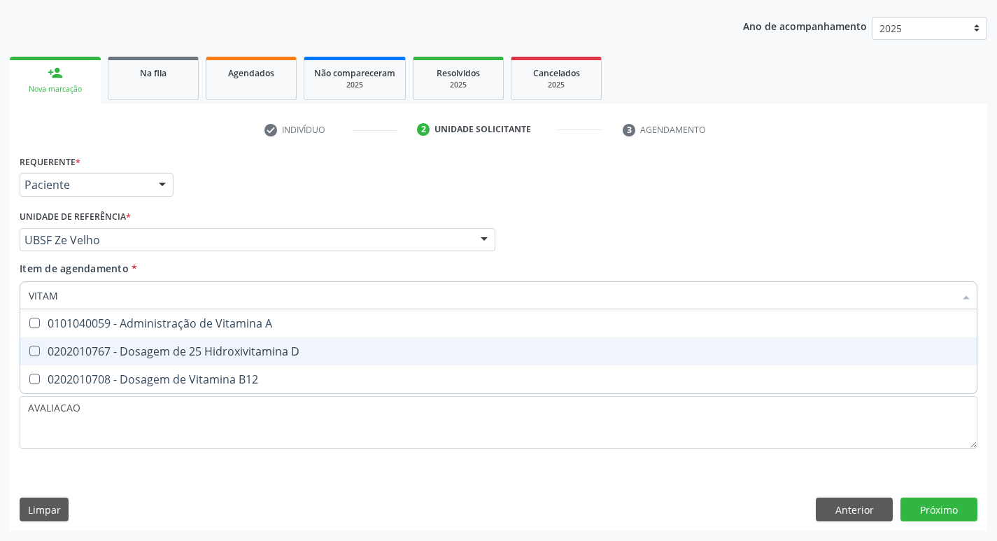
click at [205, 348] on div "0202010767 - Dosagem de 25 Hidroxivitamina D" at bounding box center [499, 351] width 940 height 11
checkbox D "true"
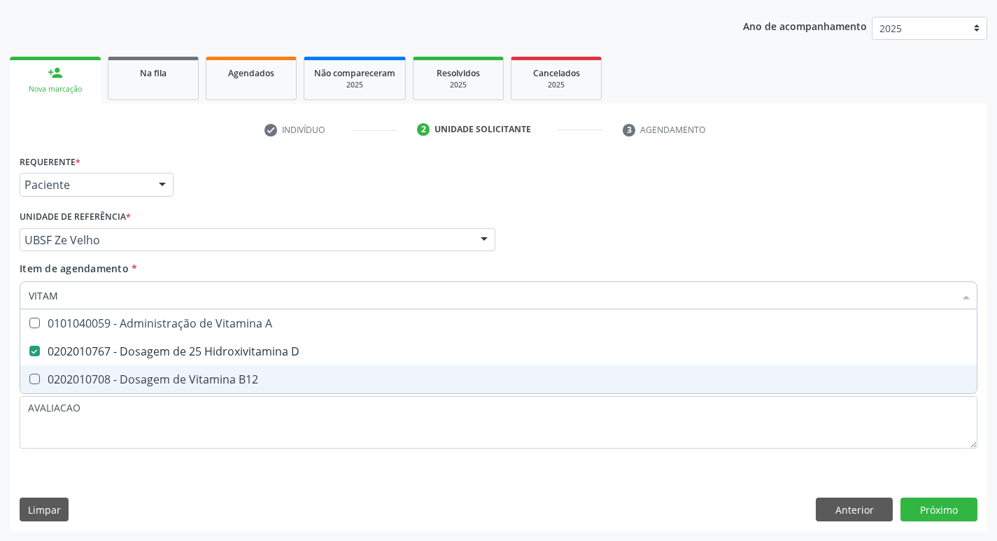
click at [213, 368] on span "0202010708 - Dosagem de Vitamina B12" at bounding box center [498, 379] width 956 height 28
checkbox B12 "true"
click at [962, 509] on div "Requerente * Paciente Médico(a) Enfermeiro(a) Paciente Nenhum resultado encontr…" at bounding box center [498, 341] width 977 height 380
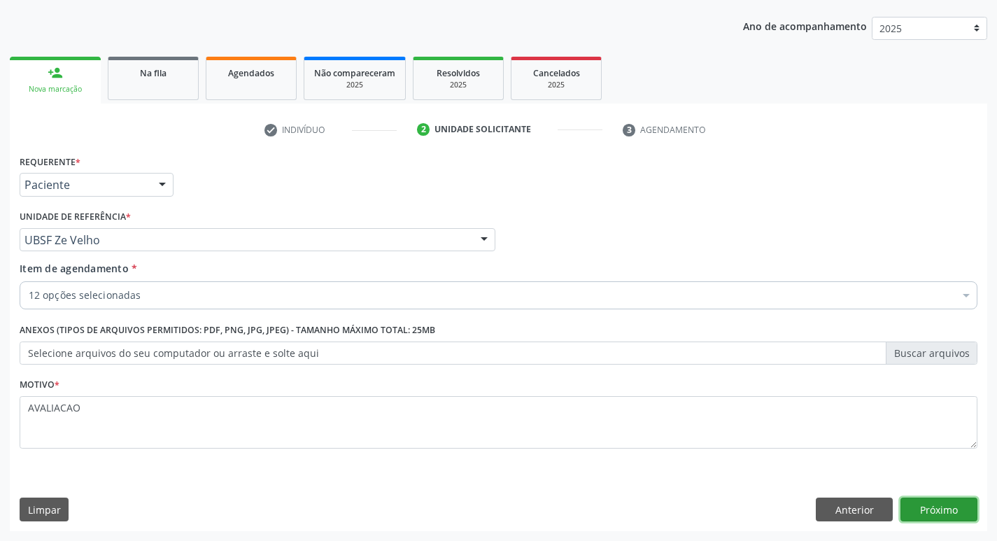
click at [952, 508] on button "Próximo" at bounding box center [939, 509] width 77 height 24
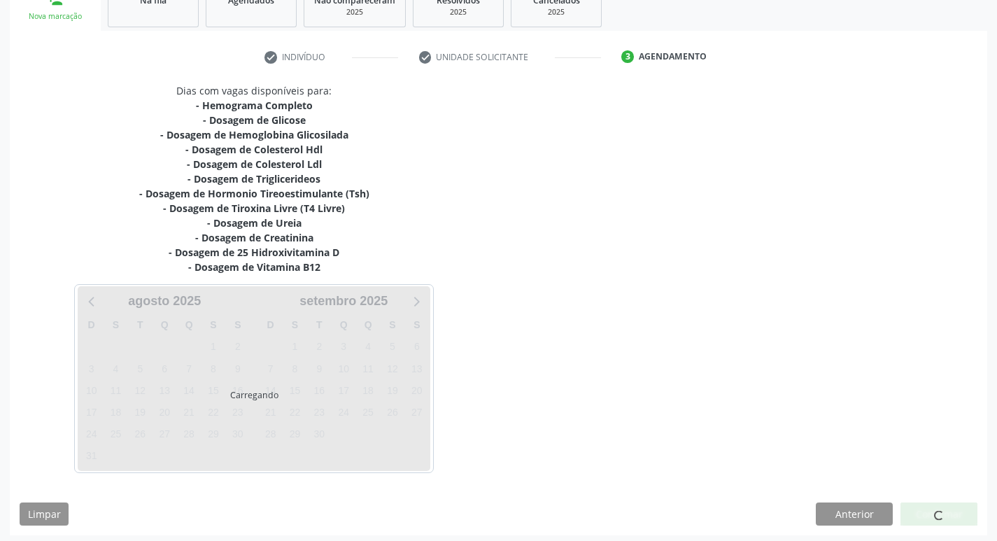
scroll to position [230, 0]
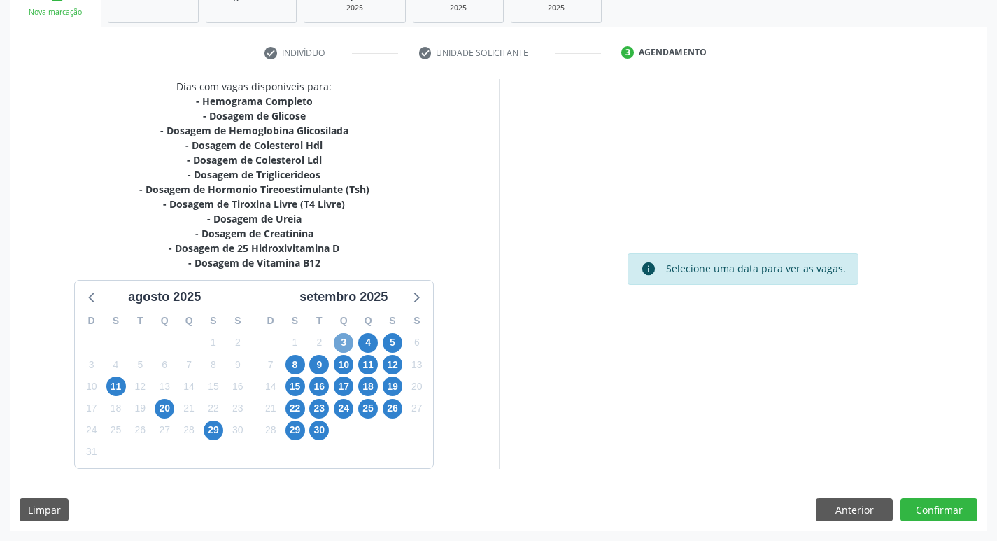
click at [341, 344] on span "3" at bounding box center [344, 343] width 20 height 20
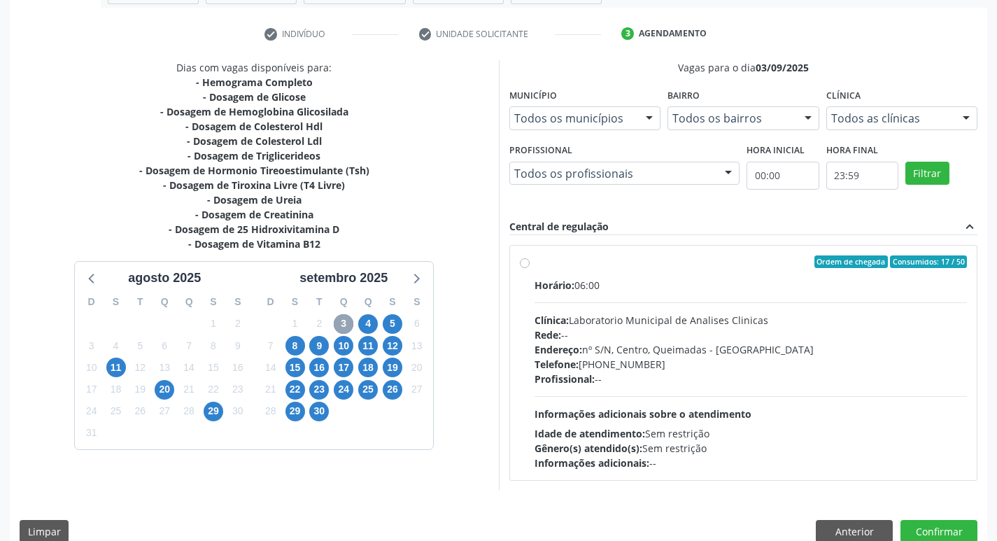
scroll to position [270, 0]
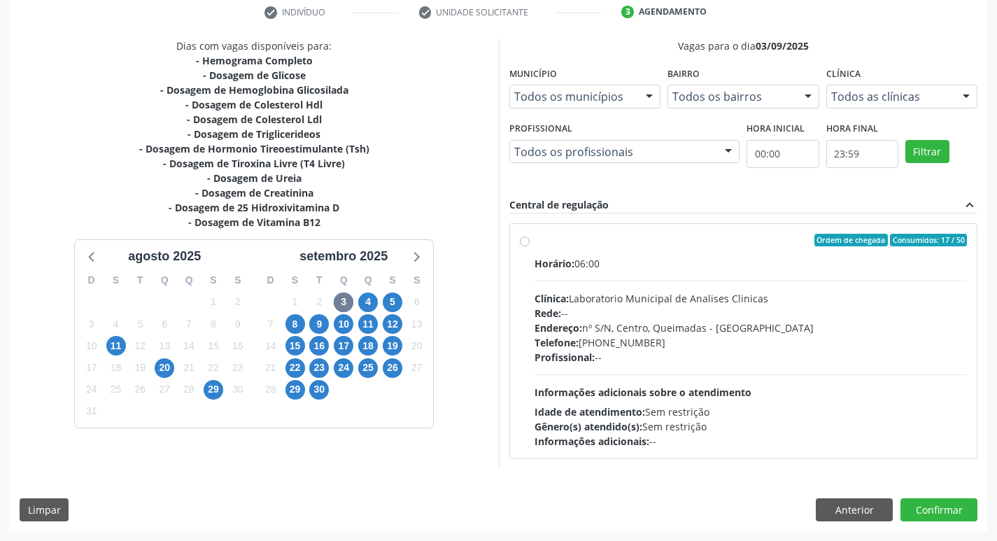
click at [630, 285] on div "Horário: 06:00 Clínica: Laboratorio Municipal de Analises Clinicas Rede: -- End…" at bounding box center [751, 352] width 433 height 192
click at [530, 246] on input "Ordem de chegada Consumidos: 17 / 50 Horário: 06:00 Clínica: Laboratorio Munici…" at bounding box center [525, 240] width 10 height 13
radio input "true"
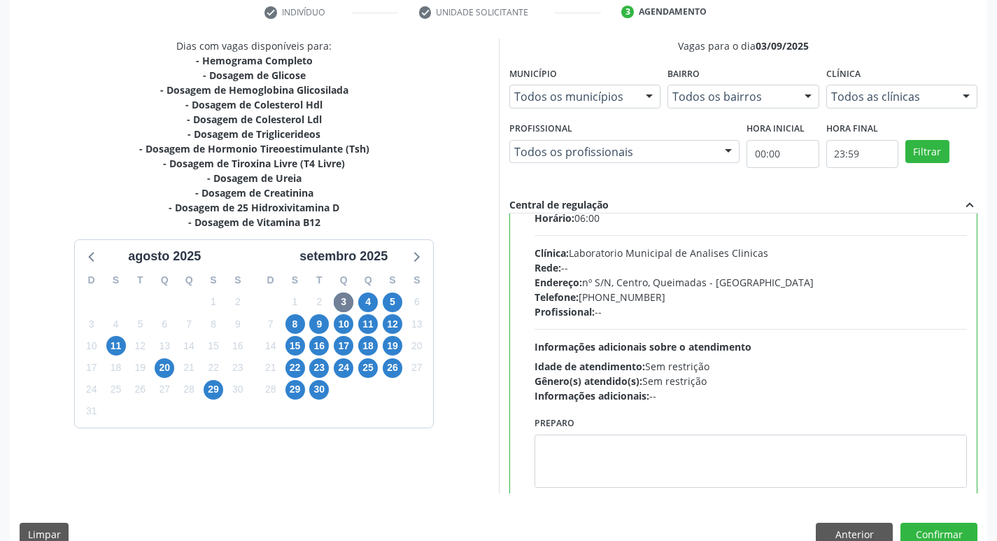
scroll to position [69, 0]
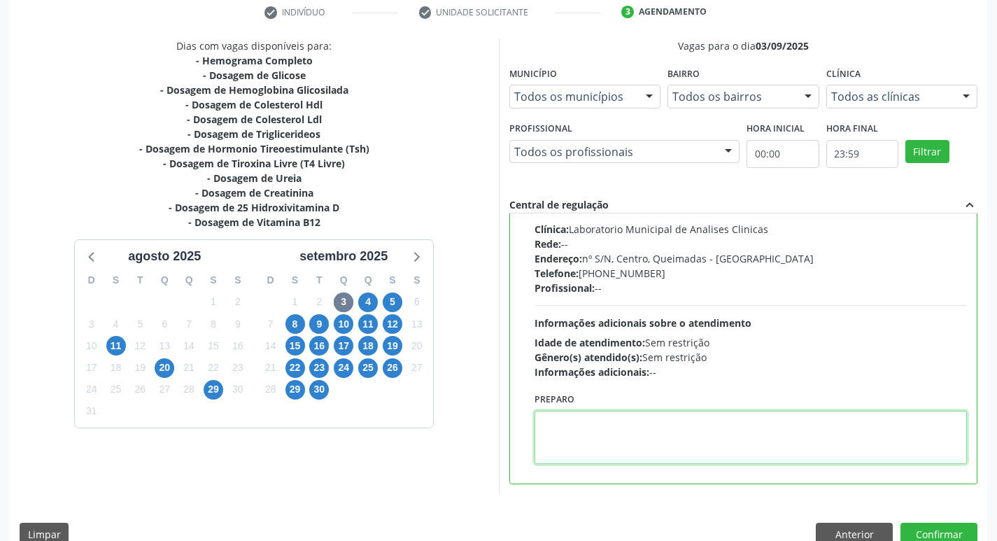
click at [611, 423] on textarea at bounding box center [751, 437] width 433 height 53
paste textarea "IR EM [GEOGRAPHIC_DATA]"
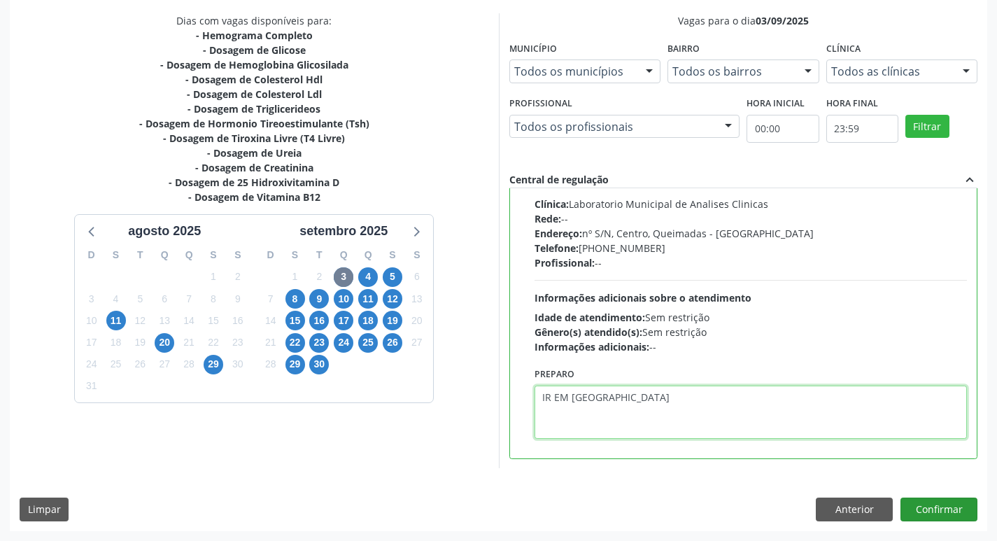
type textarea "IR EM [GEOGRAPHIC_DATA]"
click at [924, 510] on button "Confirmar" at bounding box center [939, 509] width 77 height 24
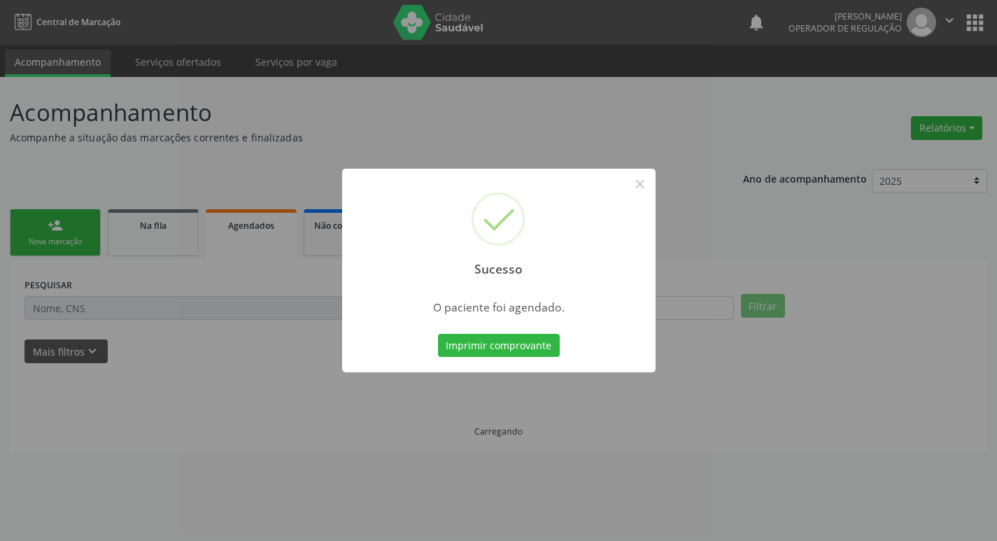
scroll to position [0, 0]
click at [518, 342] on button "Imprimir comprovante" at bounding box center [504, 346] width 122 height 24
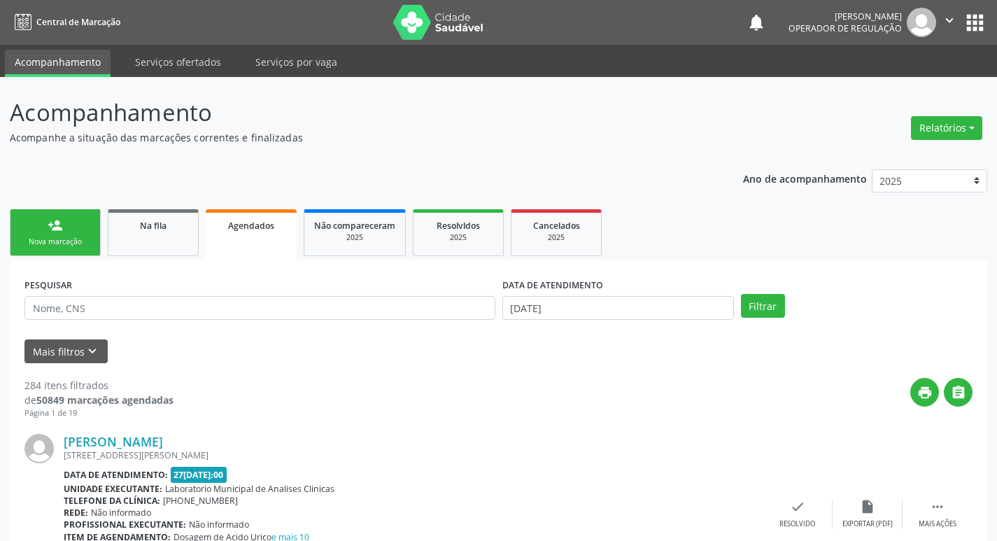
click at [279, 230] on div "Agendados" at bounding box center [251, 225] width 71 height 15
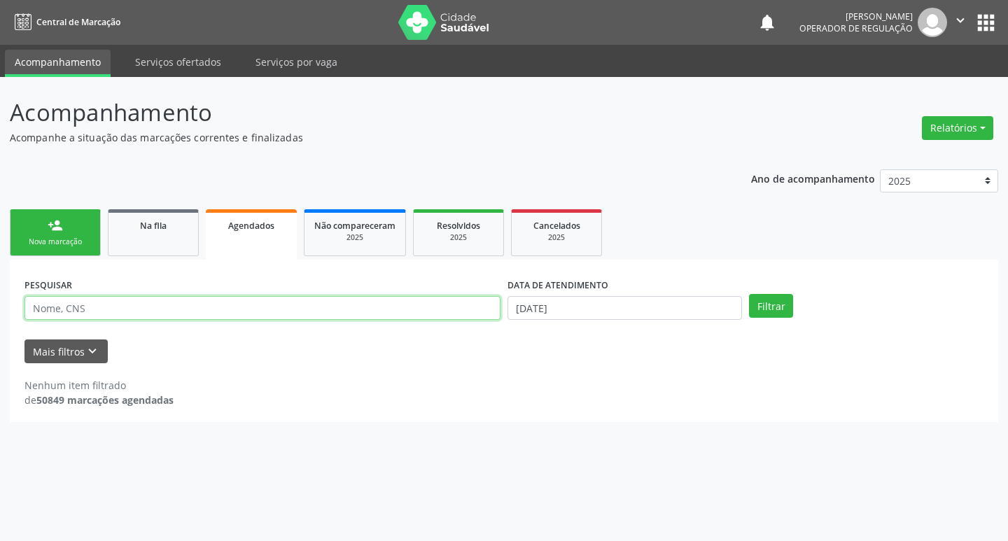
click at [206, 310] on input "text" at bounding box center [262, 308] width 476 height 24
type input "[PERSON_NAME]"
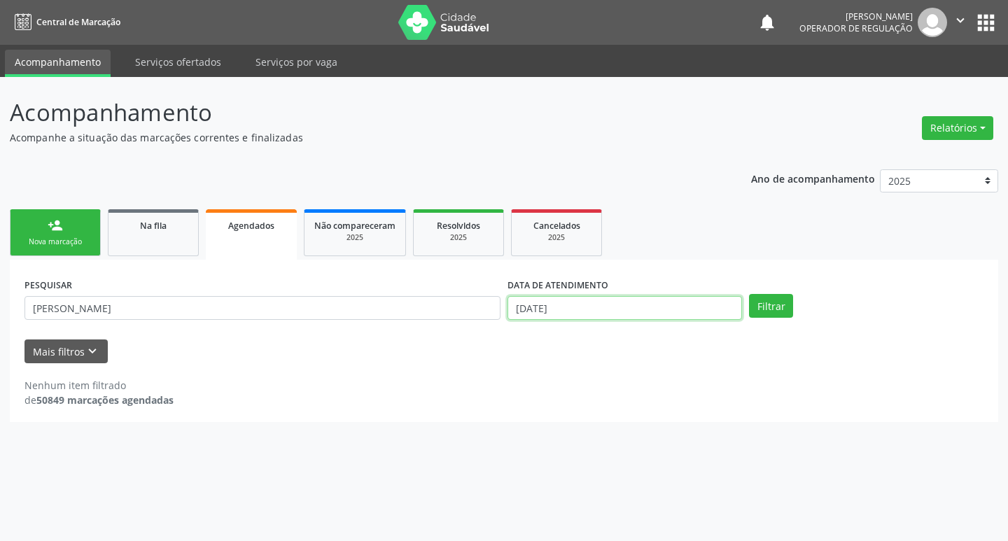
click at [533, 314] on input "[DATE]" at bounding box center [624, 308] width 234 height 24
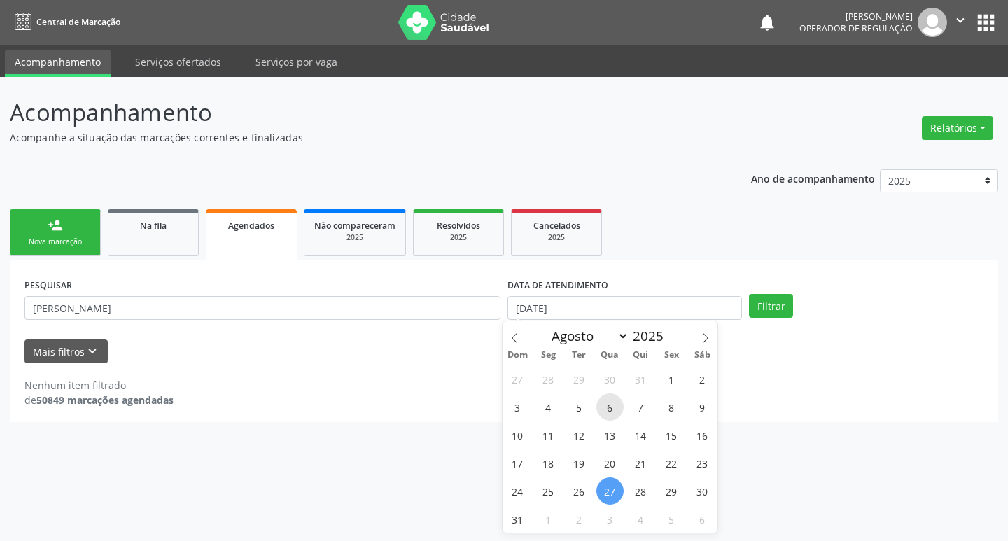
click at [609, 402] on span "6" at bounding box center [609, 406] width 27 height 27
type input "06[DATE]"
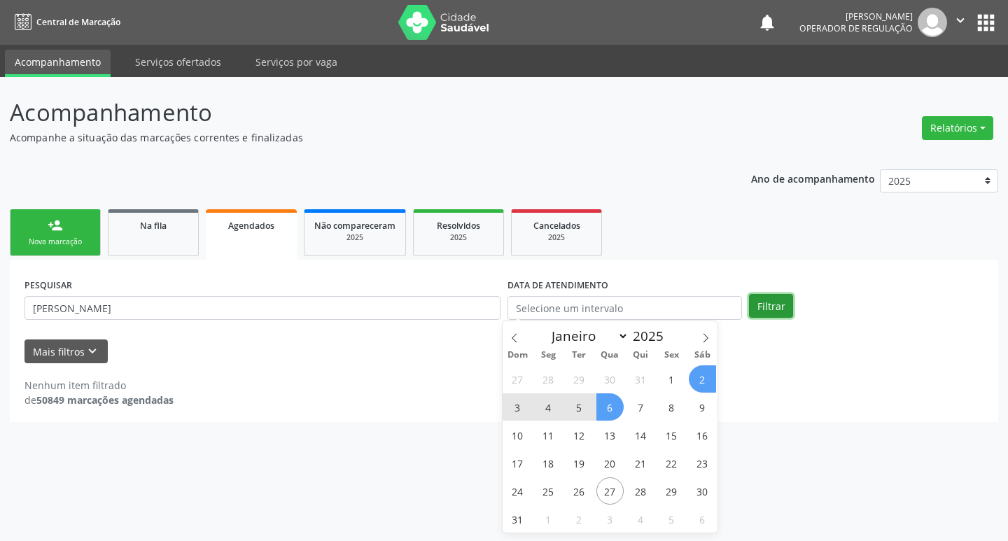
click at [769, 302] on button "Filtrar" at bounding box center [771, 306] width 44 height 24
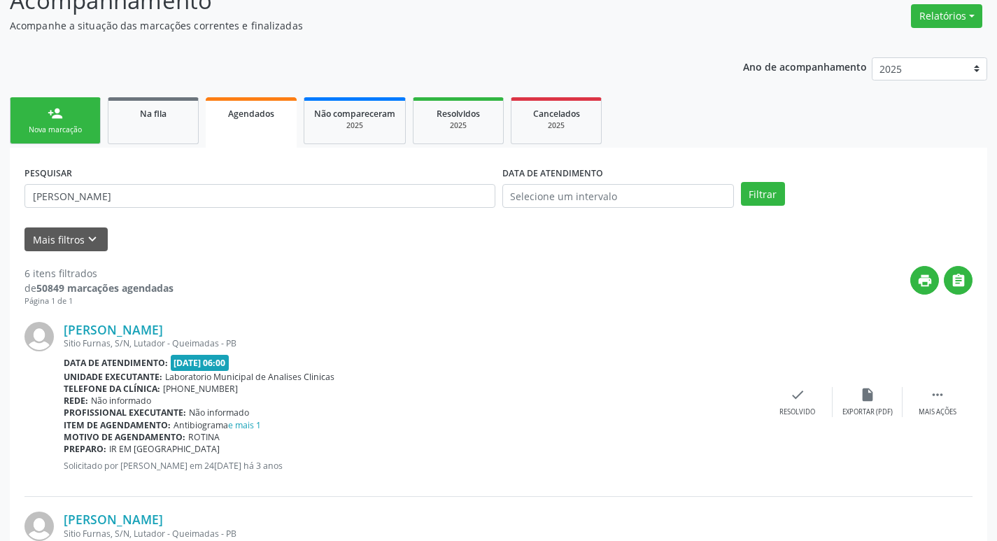
scroll to position [3, 0]
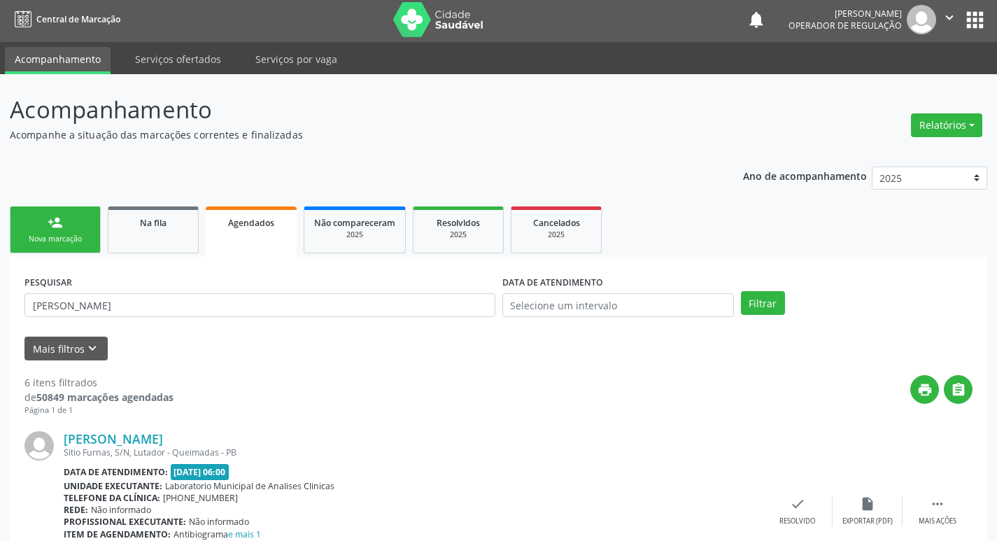
click at [966, 20] on button "apps" at bounding box center [975, 20] width 24 height 24
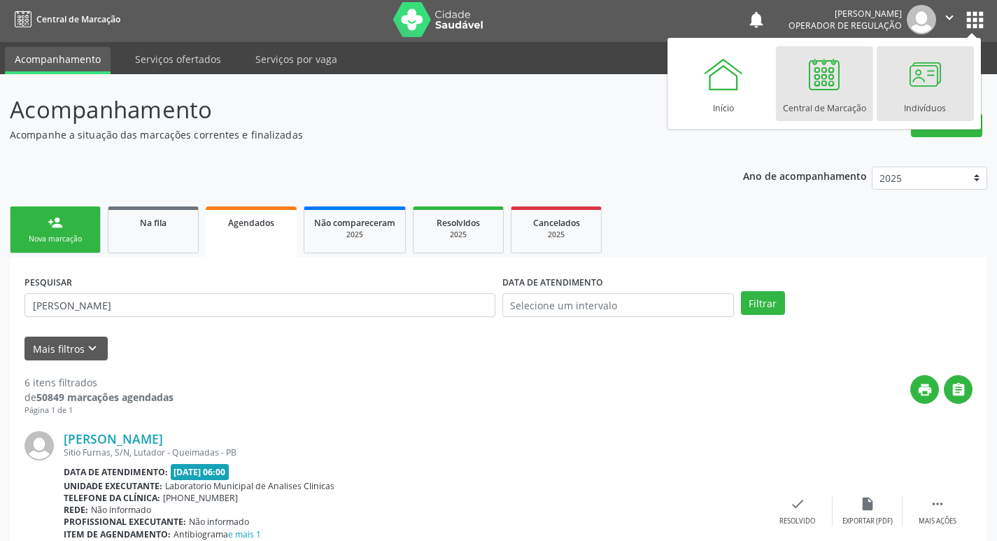
click at [920, 91] on div at bounding box center [925, 74] width 42 height 42
